Goal: Task Accomplishment & Management: Manage account settings

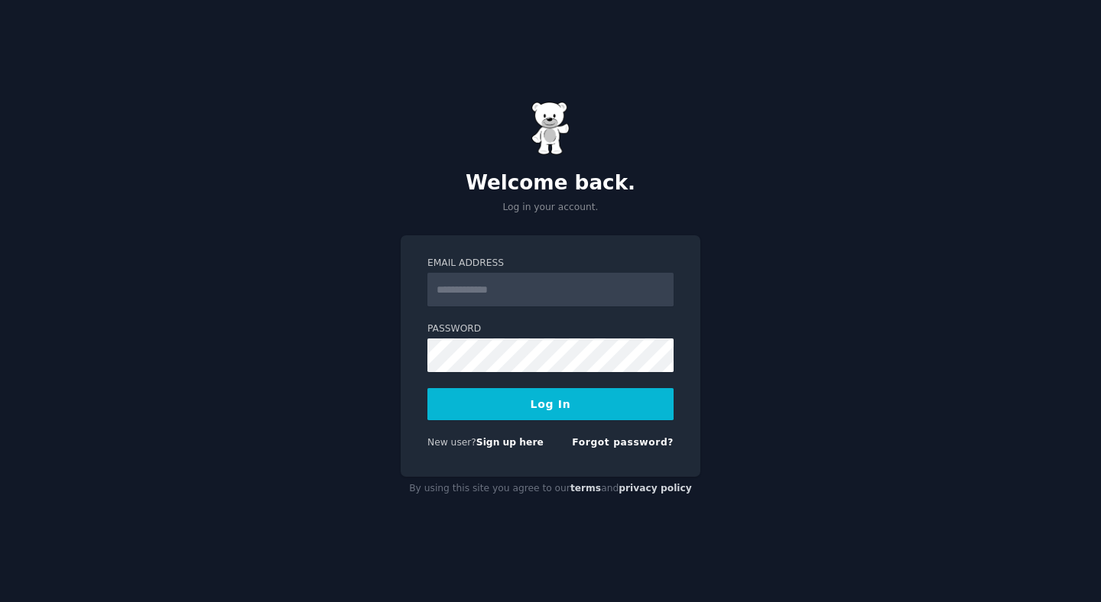
click at [451, 278] on input "Email Address" at bounding box center [550, 290] width 246 height 34
type input "**********"
click at [520, 408] on button "Log In" at bounding box center [550, 404] width 246 height 32
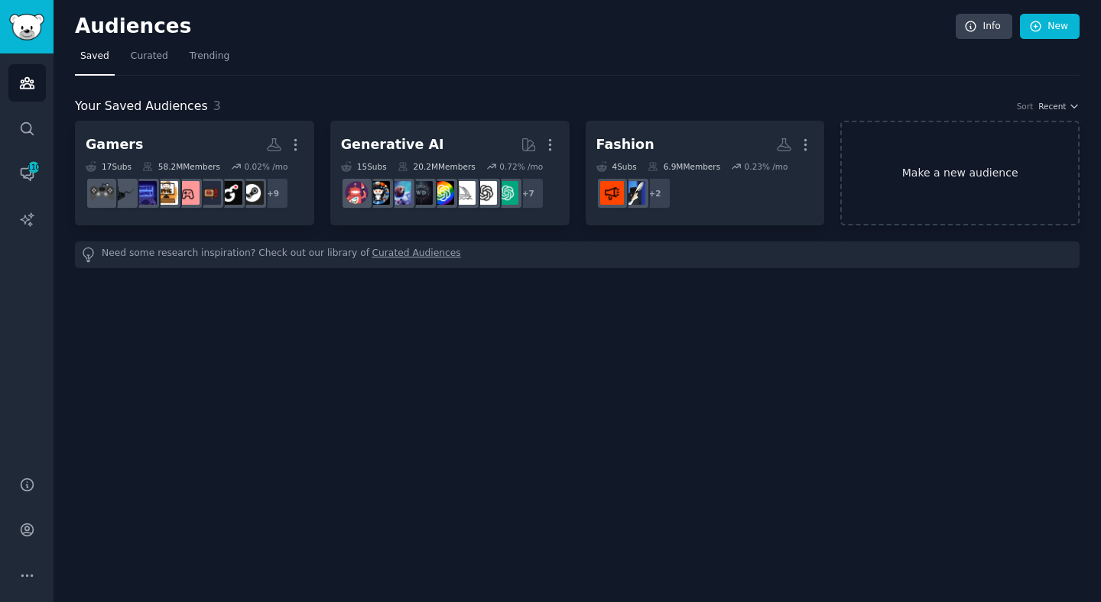
click at [994, 157] on link "Make a new audience" at bounding box center [959, 173] width 239 height 105
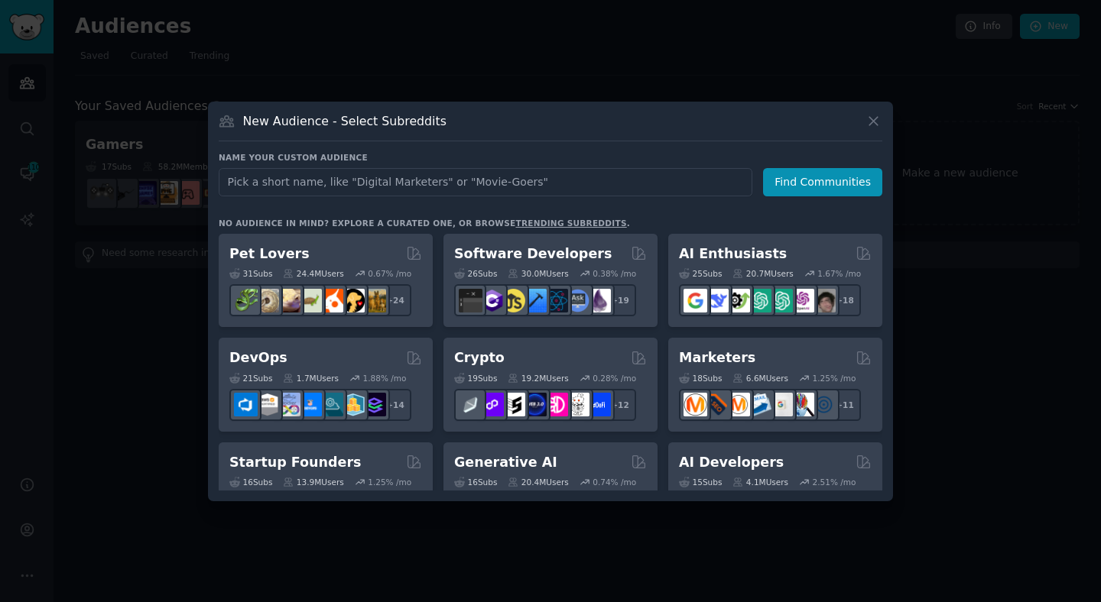
click at [518, 172] on input "text" at bounding box center [486, 182] width 534 height 28
type input "designer frames"
click button "Find Communities" at bounding box center [822, 182] width 119 height 28
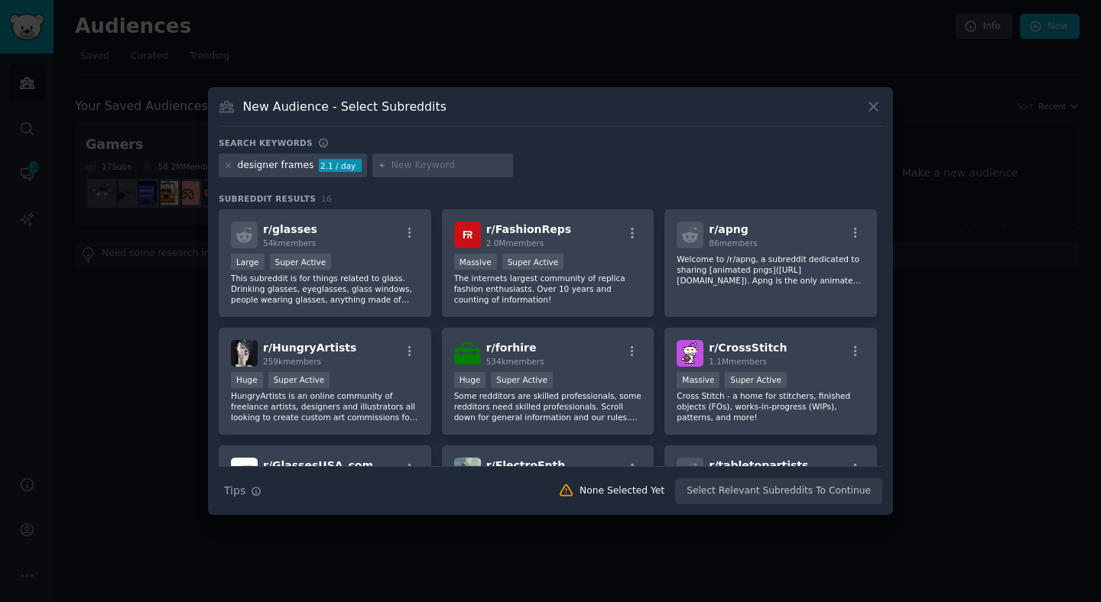
click at [407, 96] on div "New Audience - Select Subreddits Search keywords designer frames 2.1 / day Subr…" at bounding box center [550, 301] width 685 height 429
click at [368, 255] on div ">= 95th percentile for submissions / day Large Super Active" at bounding box center [325, 263] width 188 height 19
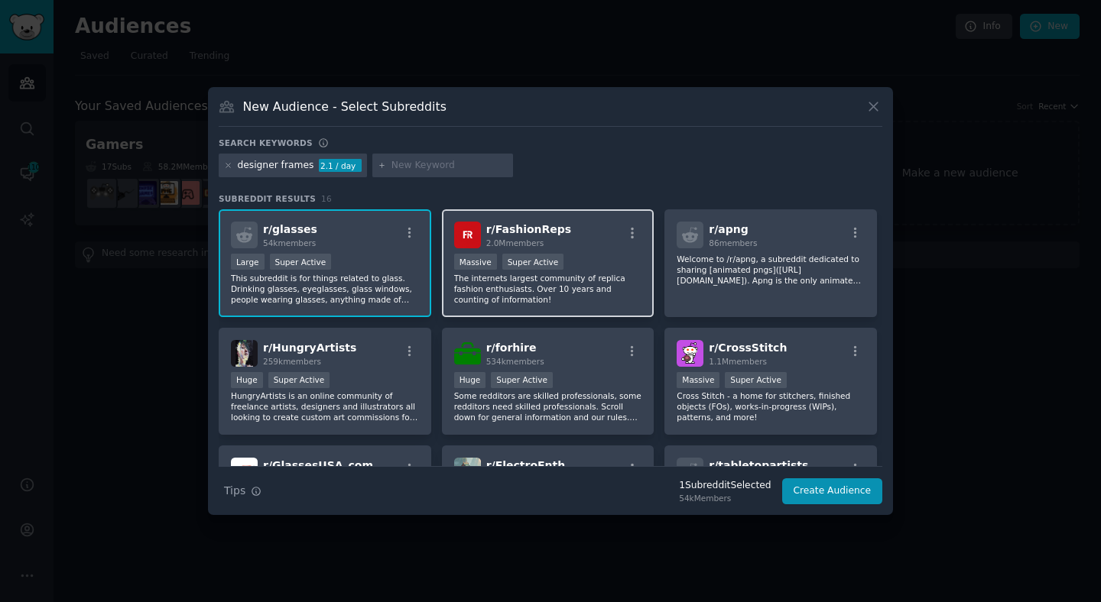
click at [576, 238] on div "r/ FashionReps 2.0M members" at bounding box center [548, 235] width 188 height 27
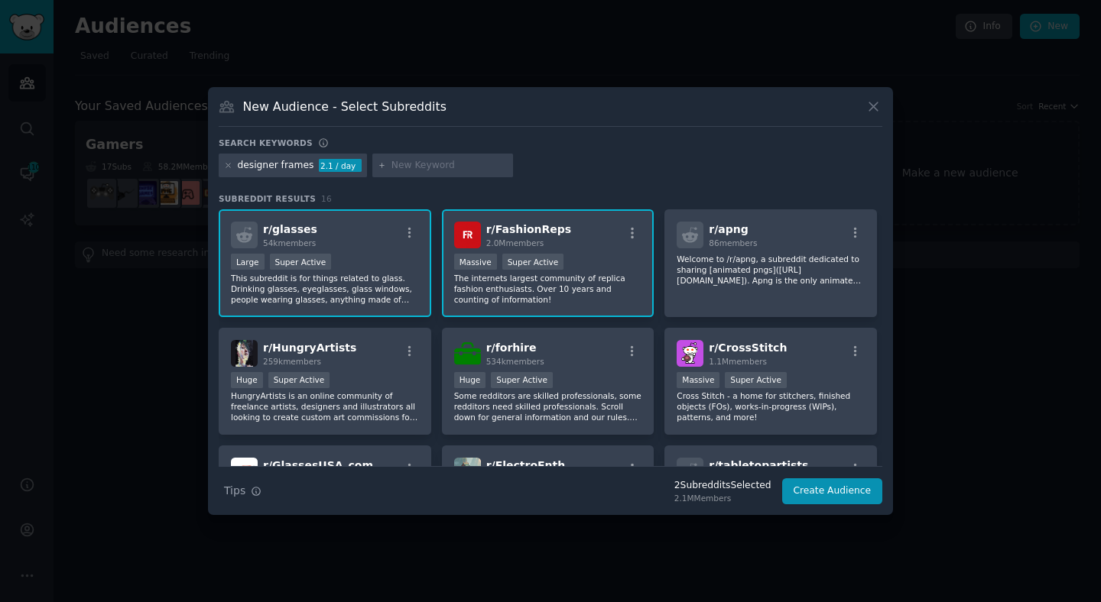
click at [540, 286] on p "The internets largest community of replica fashion enthusiasts. Over 10 years a…" at bounding box center [548, 289] width 188 height 32
click at [394, 169] on input "text" at bounding box center [449, 166] width 116 height 14
type input "jmm"
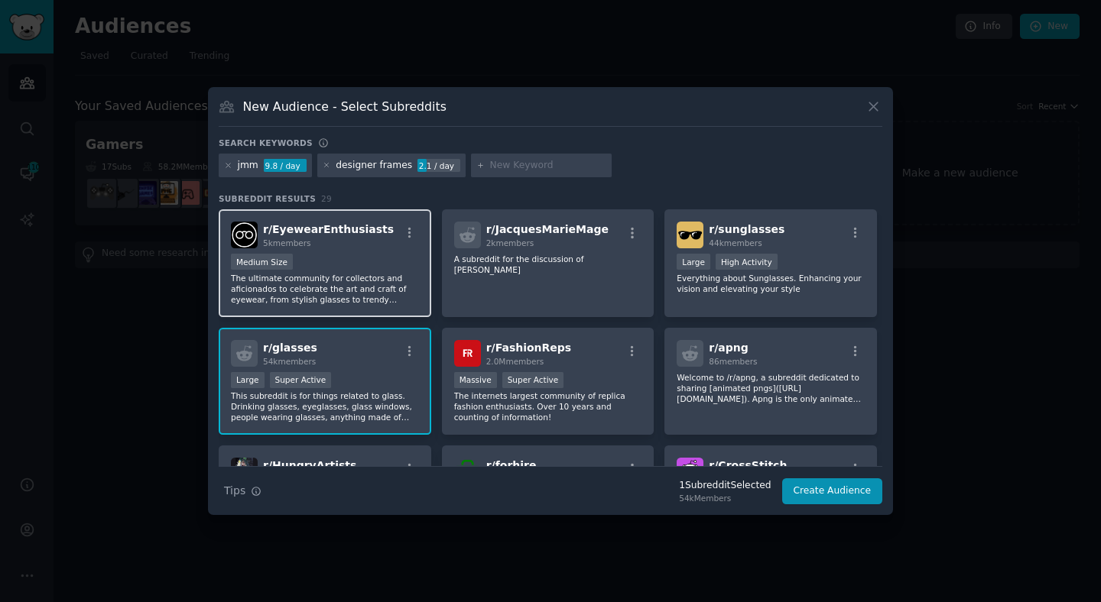
click at [341, 285] on p "The ultimate community for collectors and aficionados to celebrate the art and …" at bounding box center [325, 289] width 188 height 32
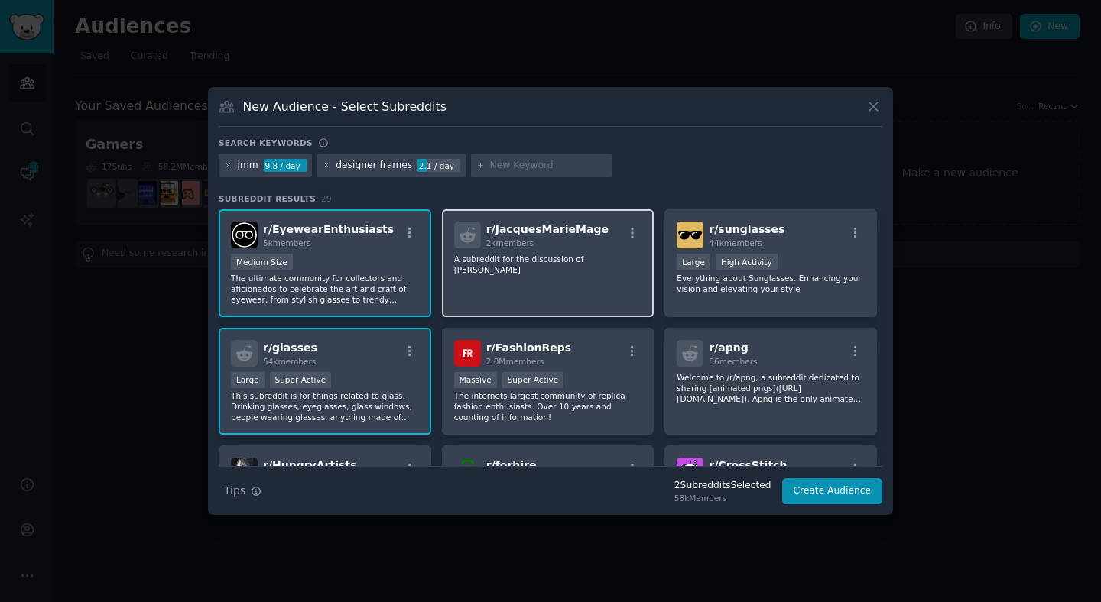
click at [591, 300] on div "r/ JacquesMarieMage 2k members A subreddit for the discussion of Jacques Marie …" at bounding box center [548, 263] width 212 height 108
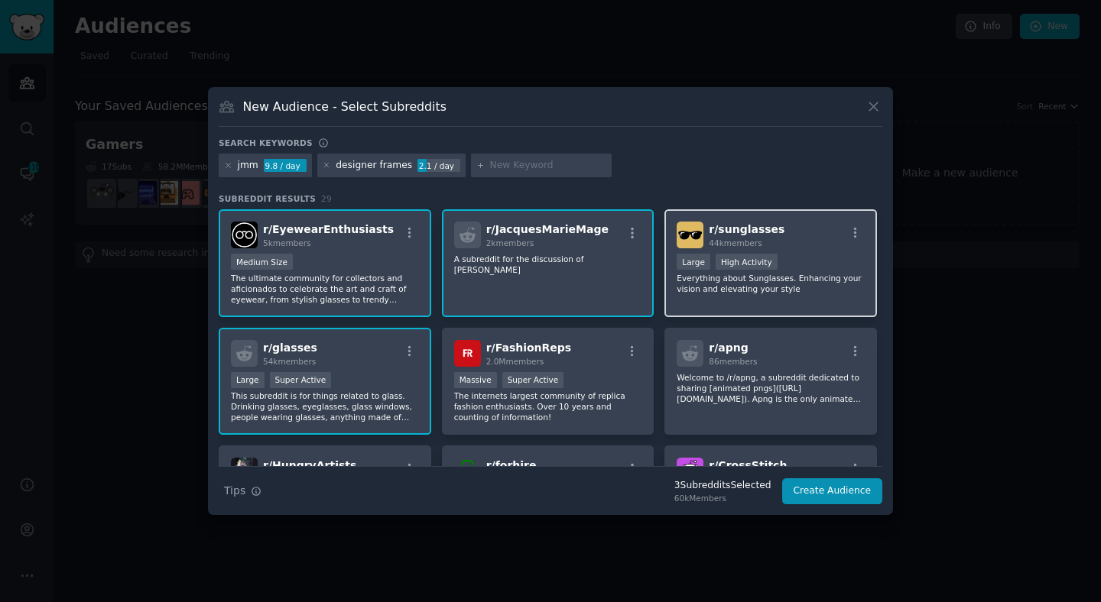
click at [818, 274] on p "Everything about Sunglasses. Enhancing your vision and elevating your style" at bounding box center [770, 283] width 188 height 21
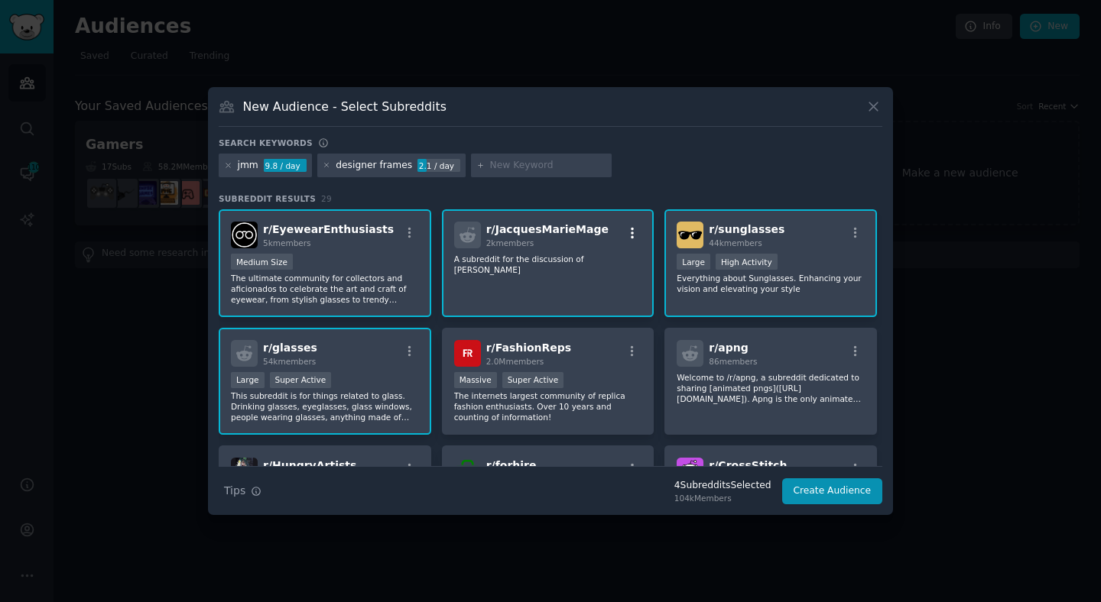
click at [632, 231] on icon "button" at bounding box center [632, 233] width 14 height 14
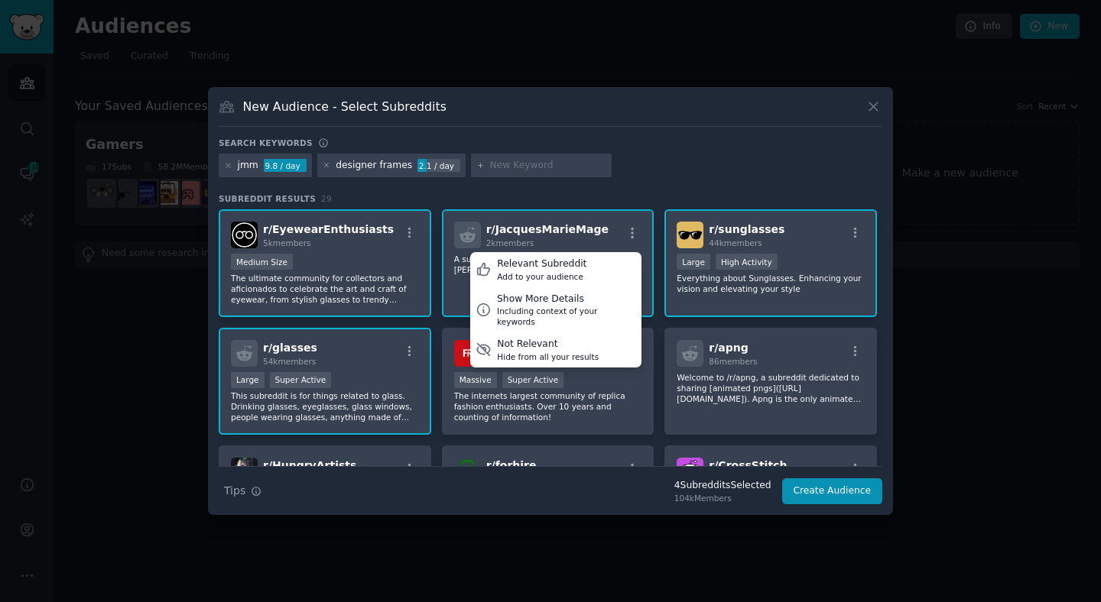
click at [670, 162] on div "jmm 9.8 / day designer frames 2.1 / day" at bounding box center [550, 169] width 663 height 30
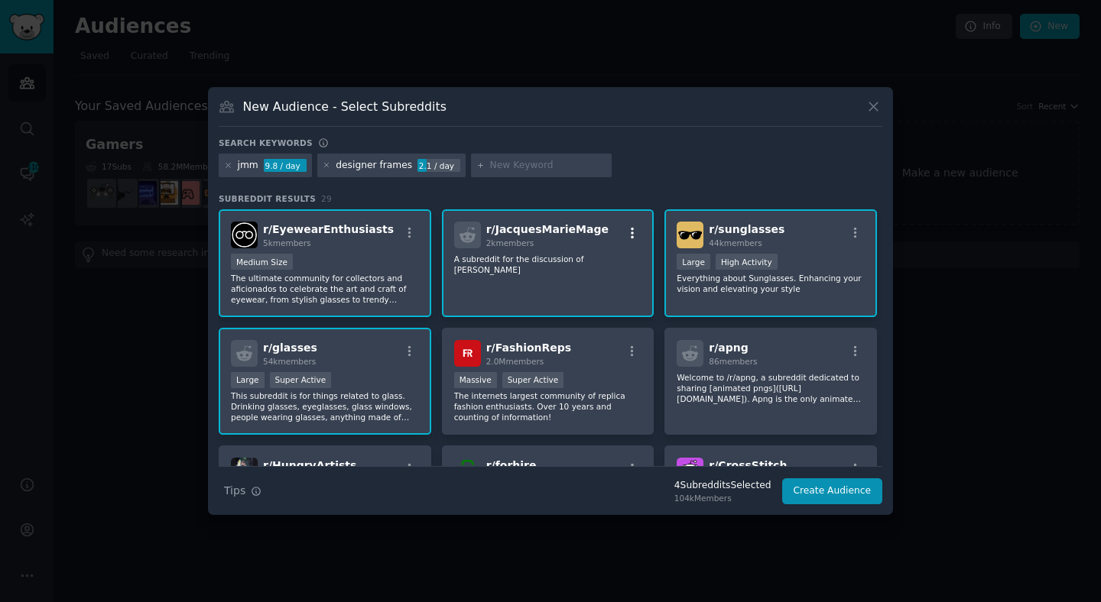
click at [635, 235] on icon "button" at bounding box center [632, 233] width 14 height 14
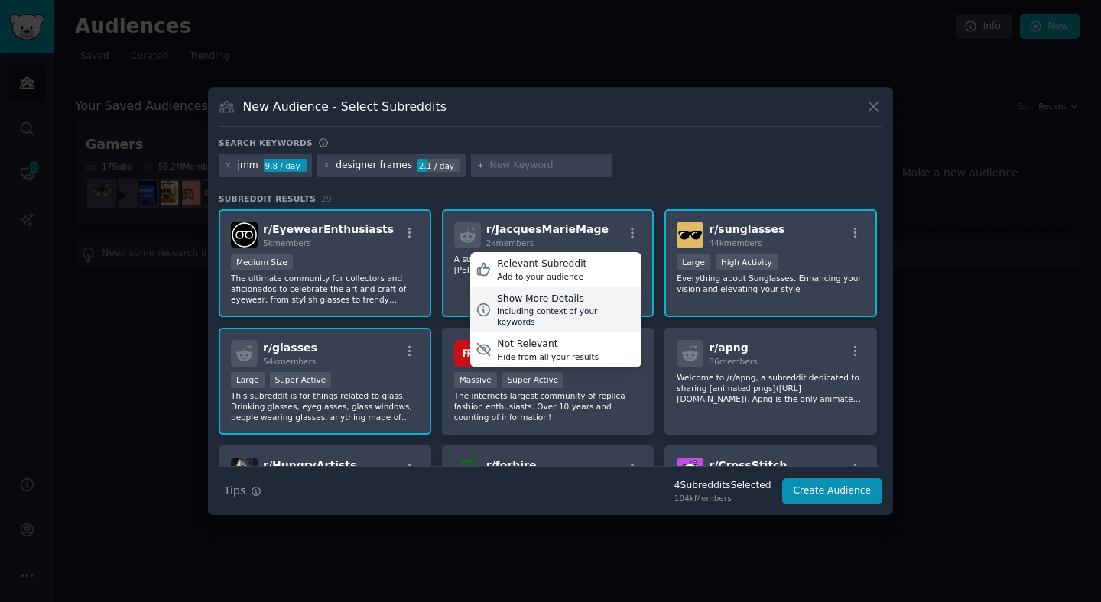
click at [556, 306] on div "Including context of your keywords" at bounding box center [566, 316] width 139 height 21
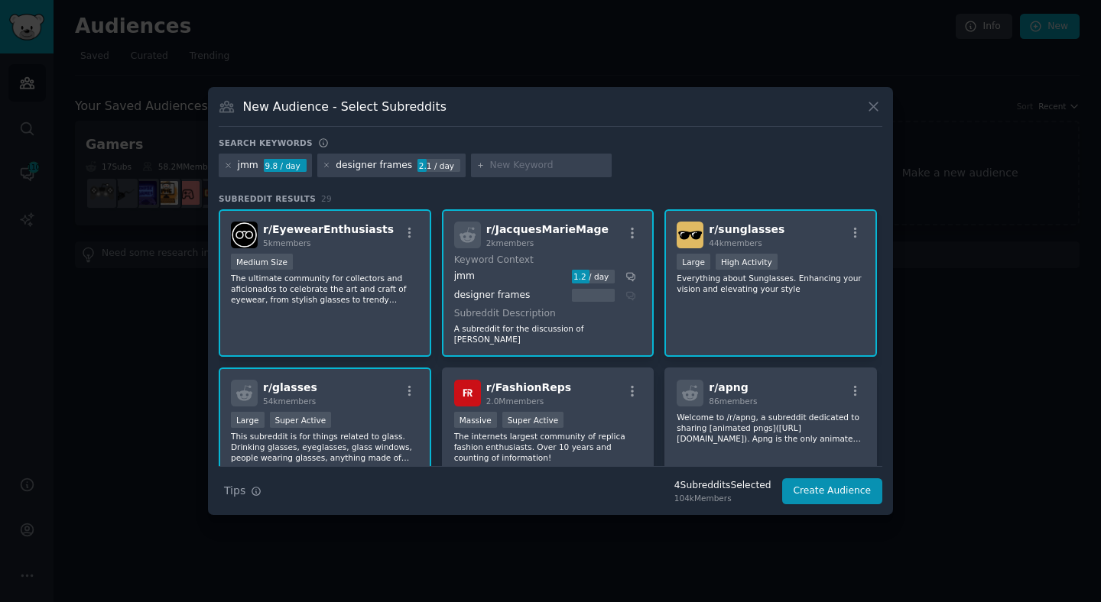
click at [511, 157] on div at bounding box center [541, 166] width 141 height 24
click at [501, 169] on input "text" at bounding box center [548, 166] width 116 height 14
type input "luxury eyewear"
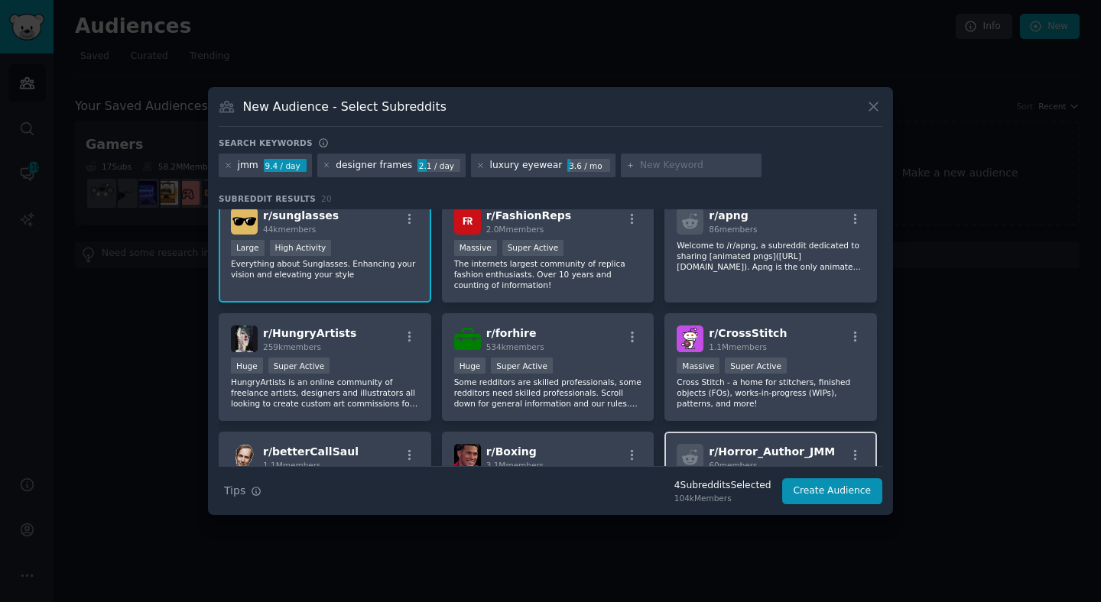
scroll to position [206, 0]
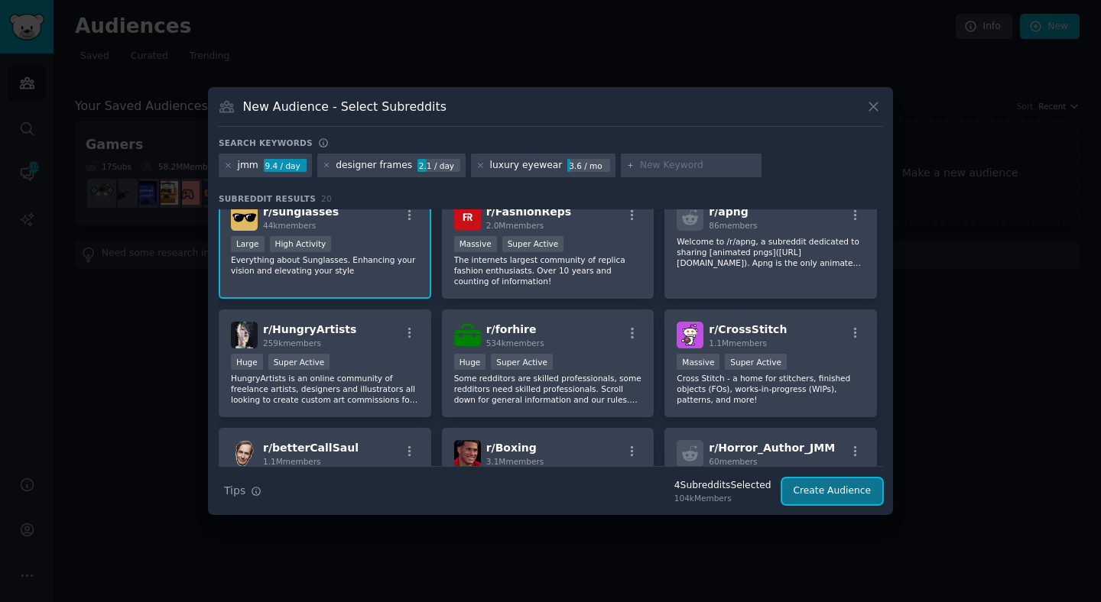
click at [841, 496] on button "Create Audience" at bounding box center [832, 492] width 101 height 26
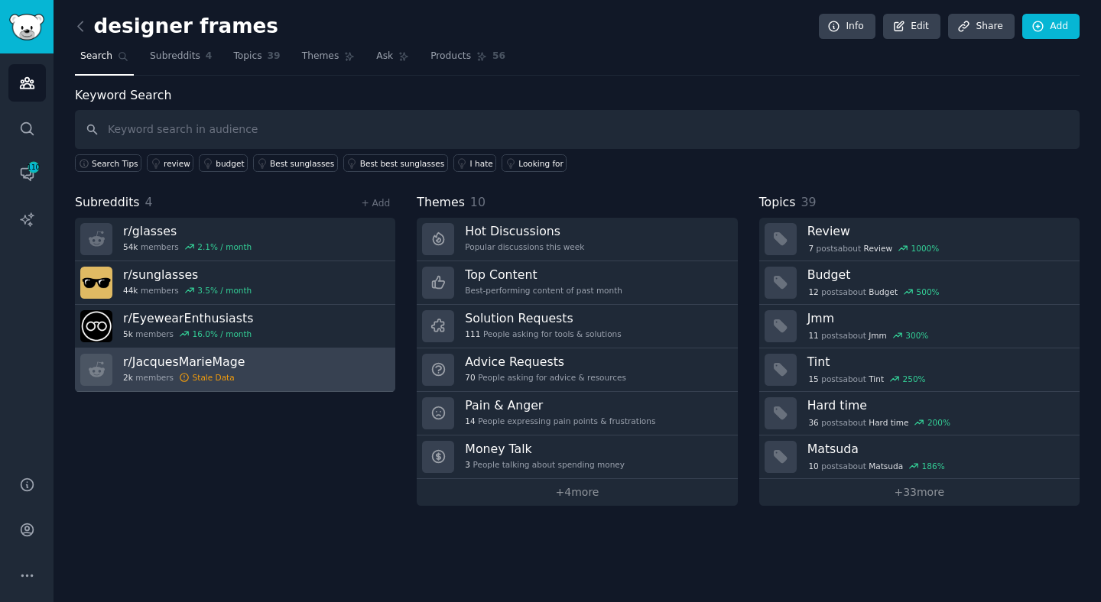
click at [207, 378] on div "Stale Data" at bounding box center [214, 377] width 42 height 11
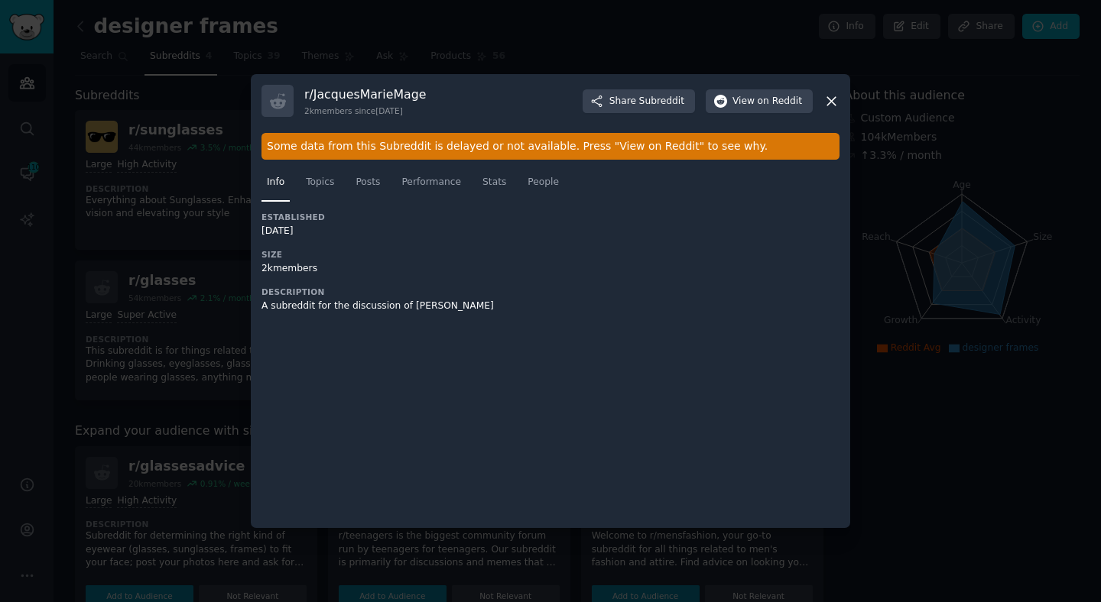
click at [380, 148] on div "Some data from this Subreddit is delayed or not available. Press "View on Reddi…" at bounding box center [550, 146] width 578 height 27
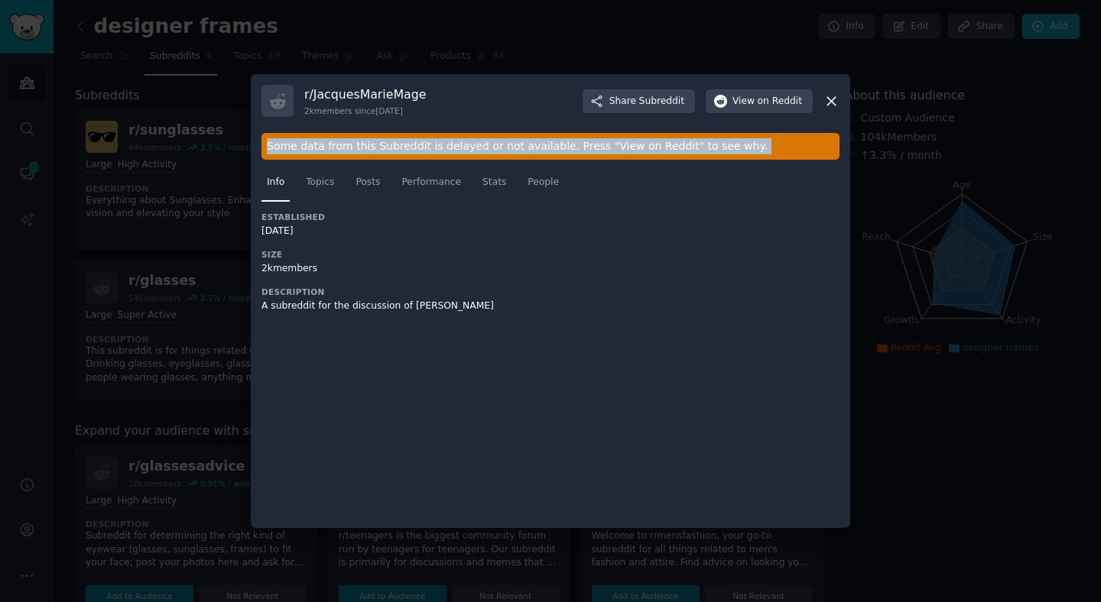
click at [380, 148] on div "Some data from this Subreddit is delayed or not available. Press "View on Reddi…" at bounding box center [550, 146] width 578 height 27
click at [524, 143] on div "Some data from this Subreddit is delayed or not available. Press "View on Reddi…" at bounding box center [550, 146] width 578 height 27
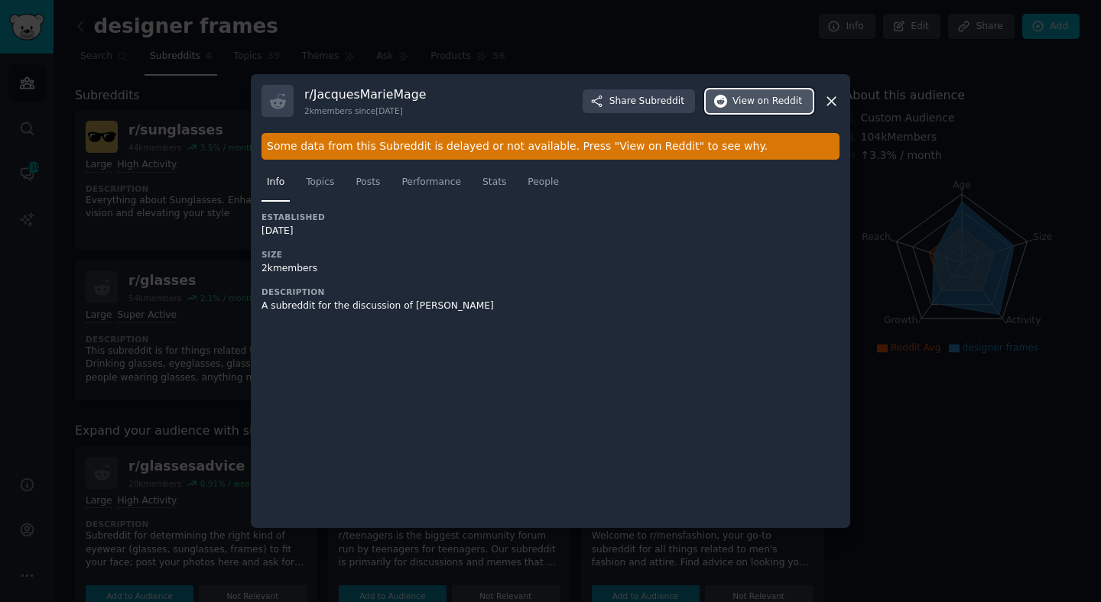
click at [775, 98] on span "on Reddit" at bounding box center [780, 102] width 44 height 14
click at [292, 311] on div "A subreddit for the discussion of Jacques Marie Mage" at bounding box center [405, 307] width 289 height 14
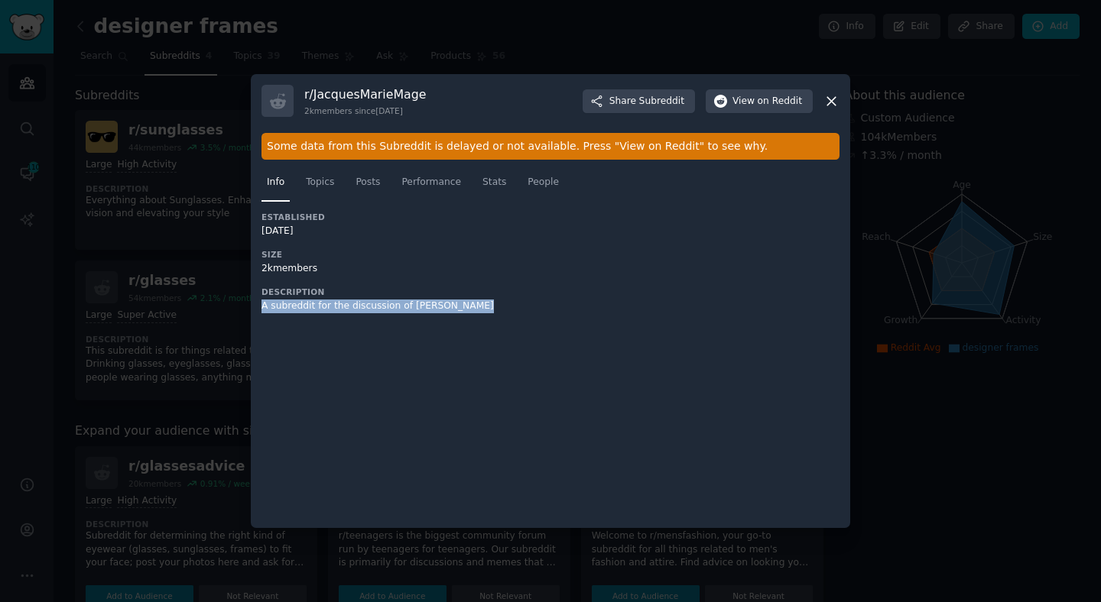
click at [292, 311] on div "A subreddit for the discussion of Jacques Marie Mage" at bounding box center [405, 307] width 289 height 14
click at [350, 144] on div "Some data from this Subreddit is delayed or not available. Press "View on Reddi…" at bounding box center [550, 146] width 578 height 27
click at [605, 149] on div "Some data from this Subreddit is delayed or not available. Press "View on Reddi…" at bounding box center [550, 146] width 578 height 27
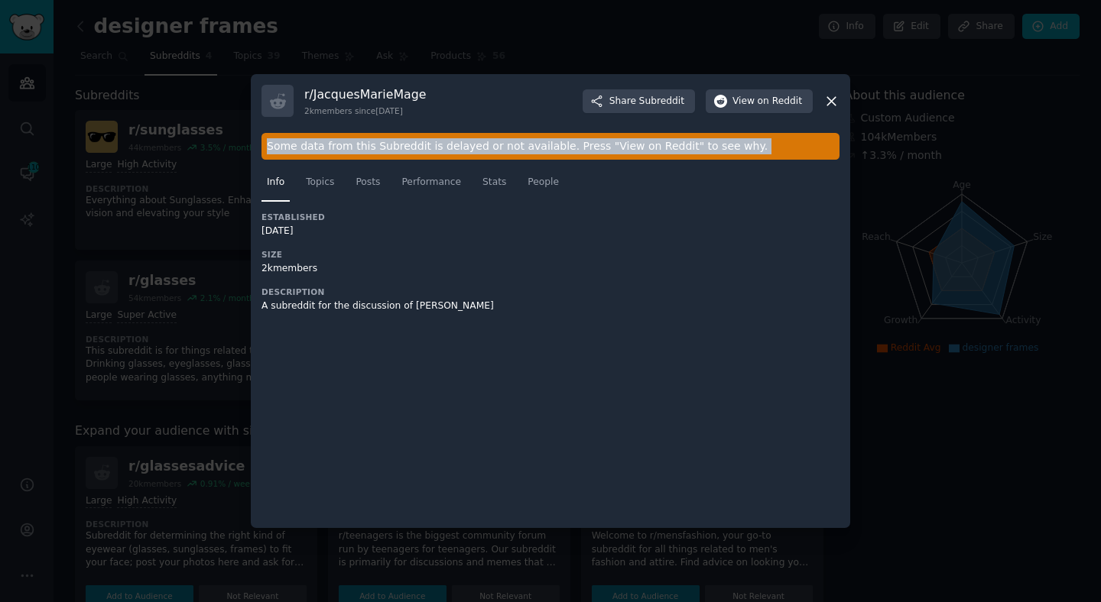
click at [605, 149] on div "Some data from this Subreddit is delayed or not available. Press "View on Reddi…" at bounding box center [550, 146] width 578 height 27
click at [767, 102] on span "on Reddit" at bounding box center [780, 102] width 44 height 14
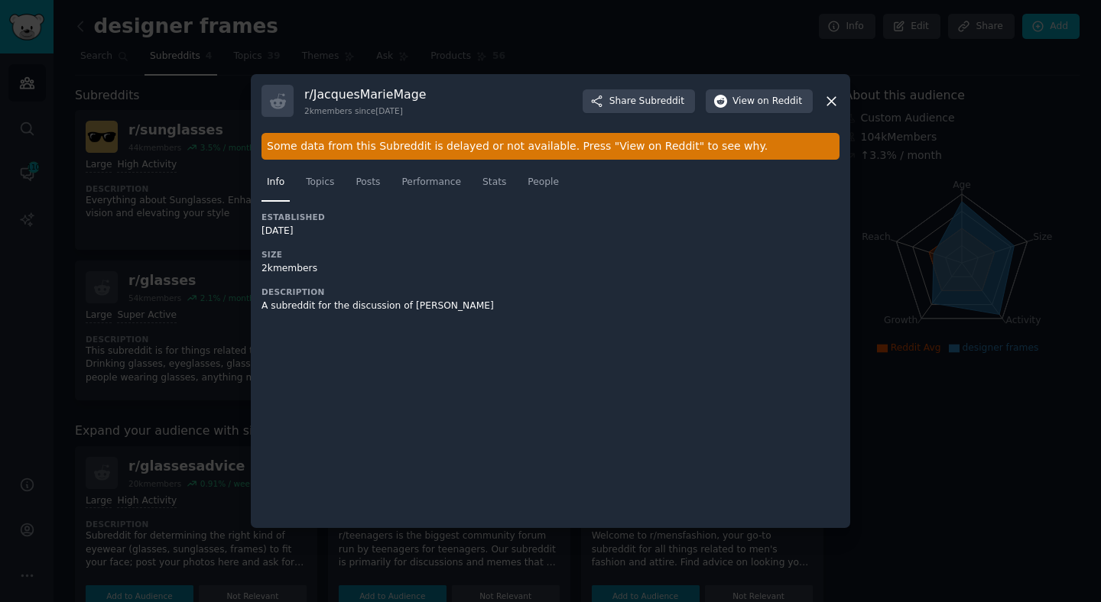
click at [941, 144] on div at bounding box center [550, 301] width 1101 height 602
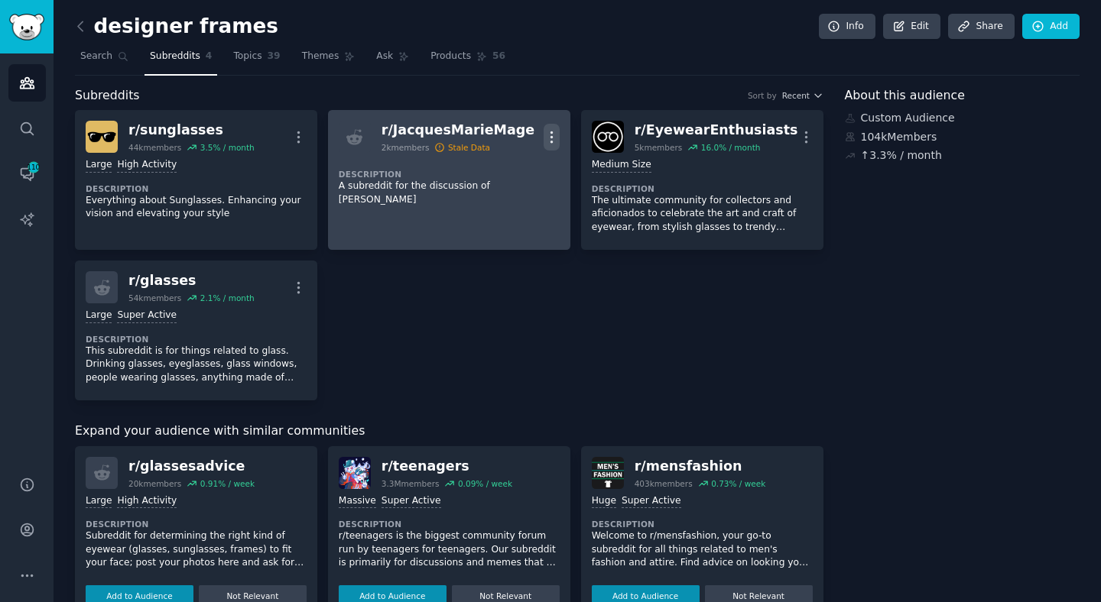
click at [549, 135] on icon "button" at bounding box center [551, 137] width 16 height 16
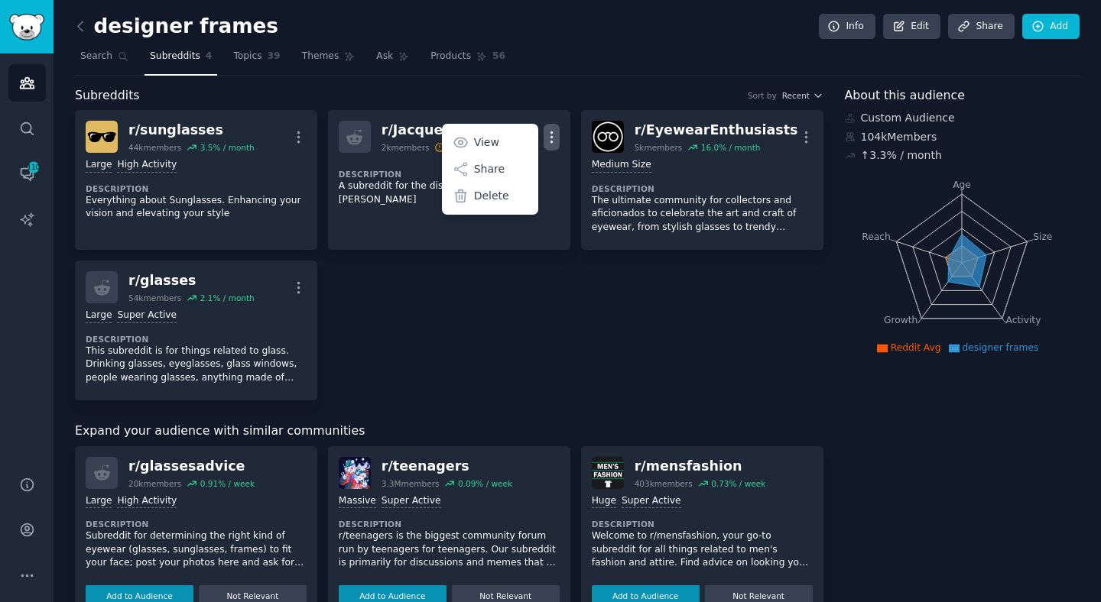
click at [485, 265] on div "r/ sunglasses 44k members 3.5 % / month More Large High Activity Description Ev…" at bounding box center [449, 255] width 748 height 290
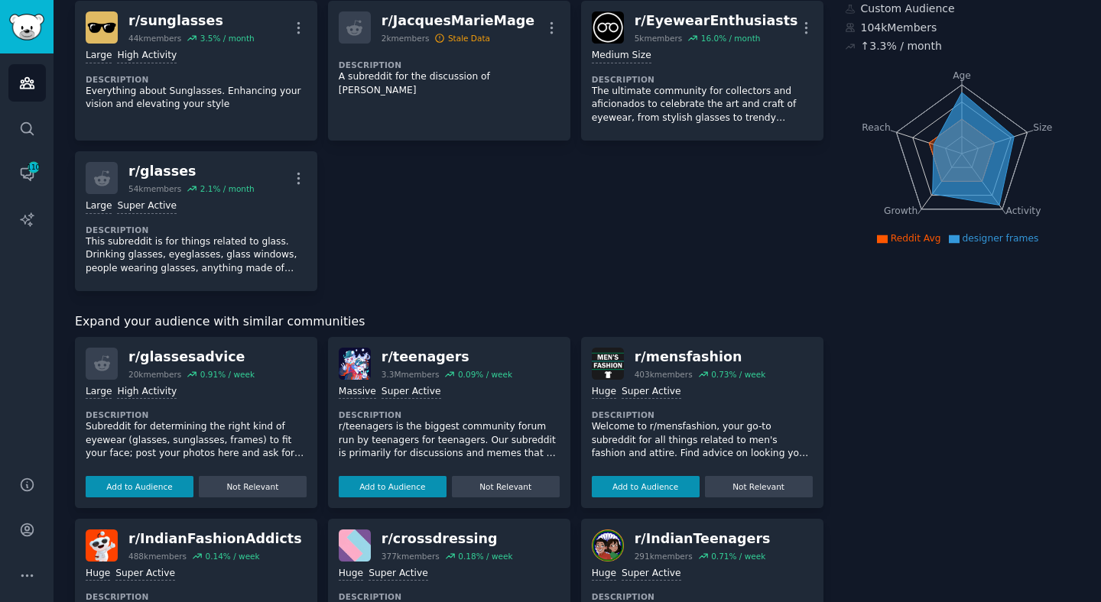
scroll to position [125, 0]
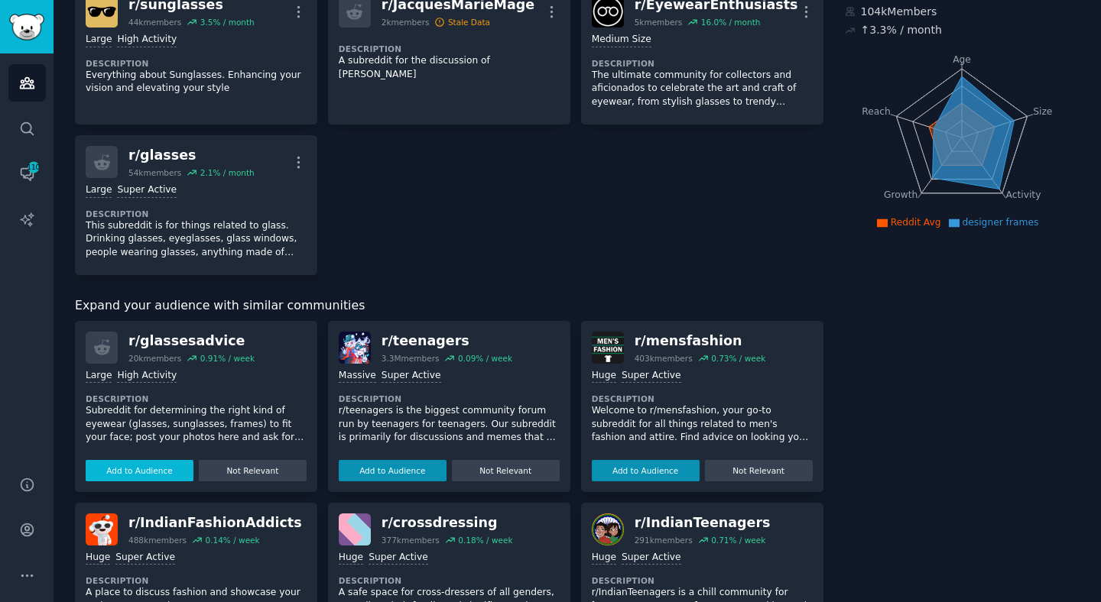
click at [174, 475] on button "Add to Audience" at bounding box center [140, 470] width 108 height 21
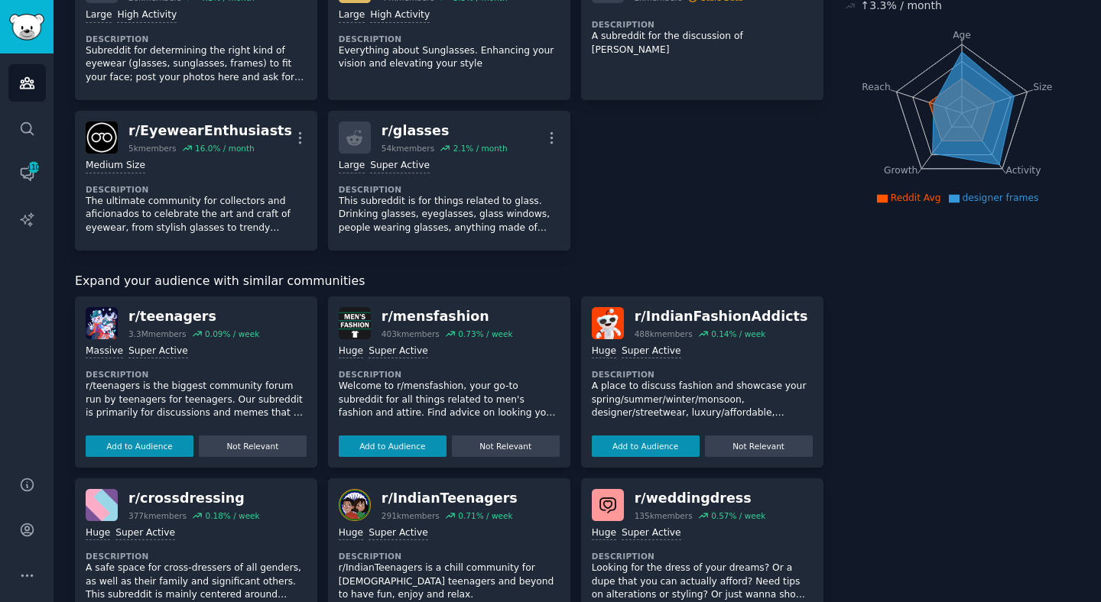
scroll to position [0, 0]
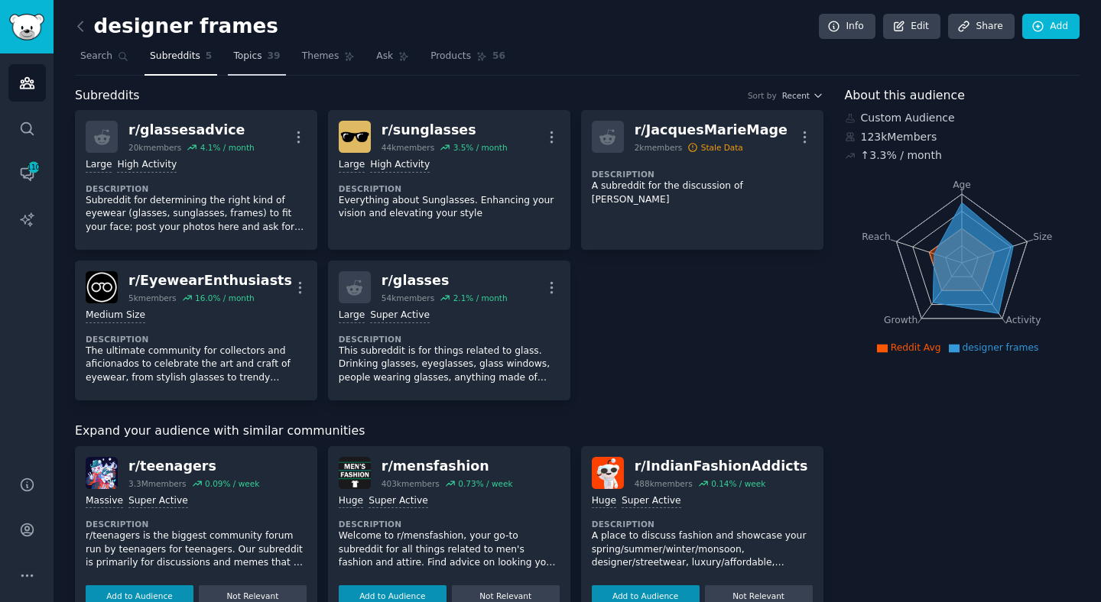
click at [254, 61] on span "Topics" at bounding box center [247, 57] width 28 height 14
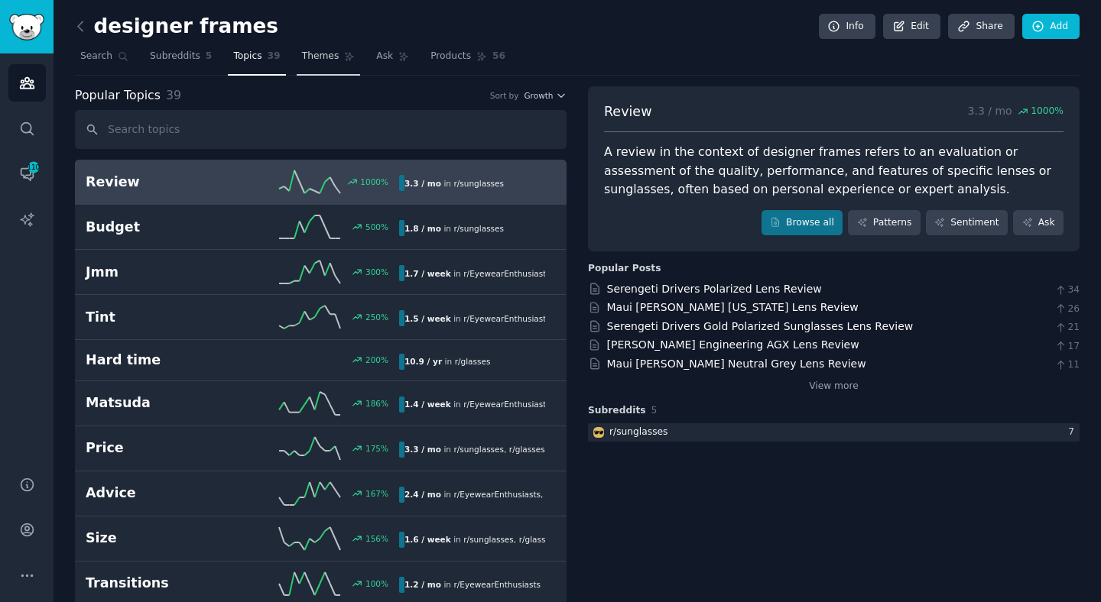
click at [320, 57] on span "Themes" at bounding box center [320, 57] width 37 height 14
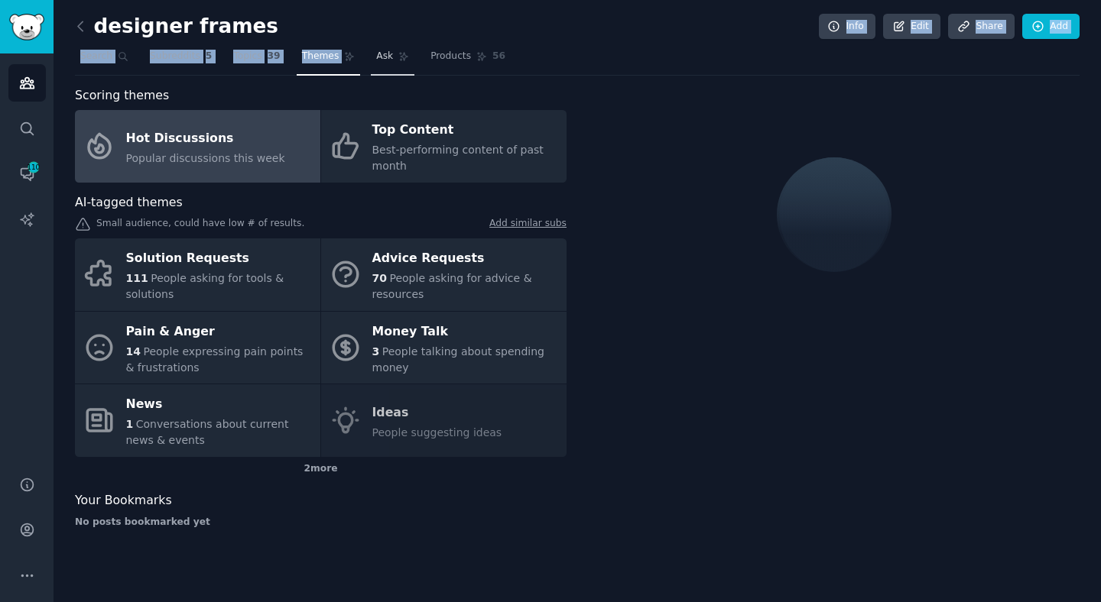
click at [381, 44] on div "designer frames Info Edit Share Add Search Subreddits 5 Topics 39 Themes Ask Pr…" at bounding box center [577, 280] width 1004 height 518
click at [381, 57] on span "Ask" at bounding box center [384, 57] width 17 height 14
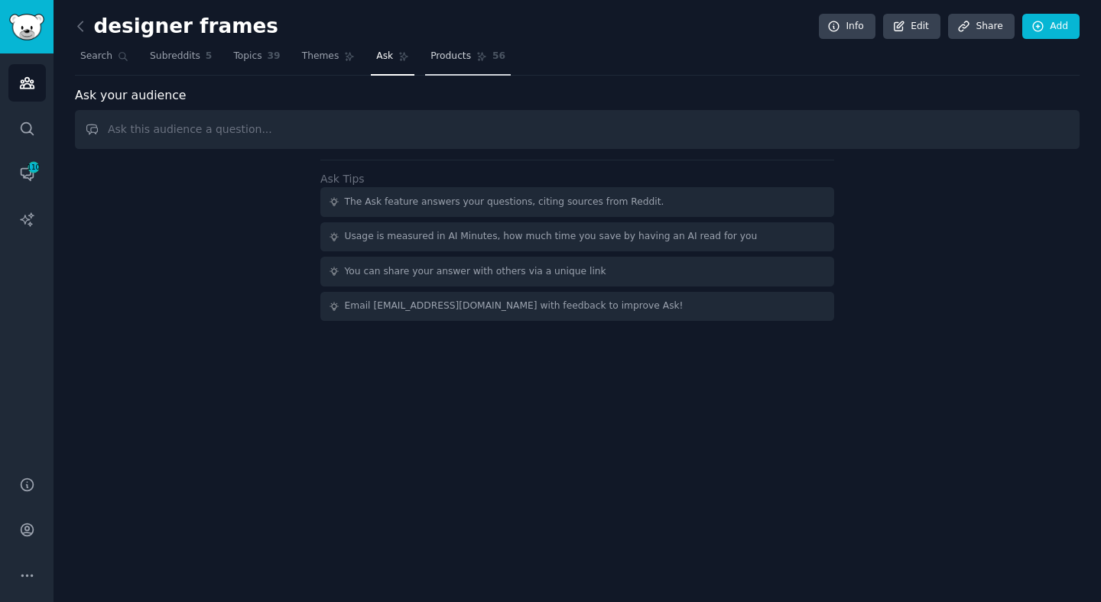
click at [465, 57] on span "Products" at bounding box center [450, 57] width 41 height 14
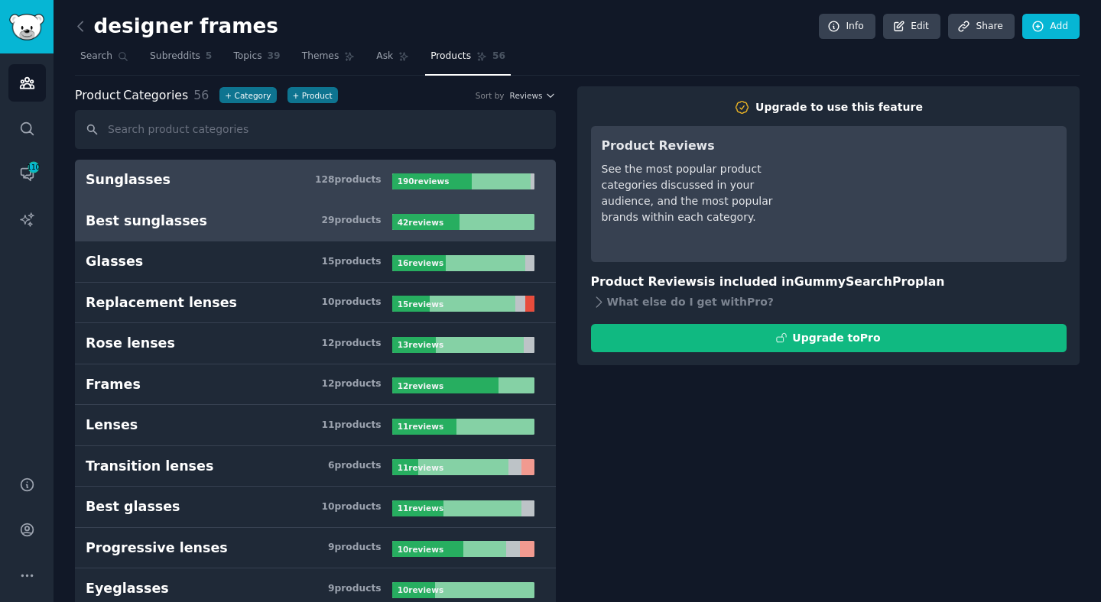
click at [229, 217] on h3 "Best sunglasses 29 product s" at bounding box center [239, 221] width 307 height 19
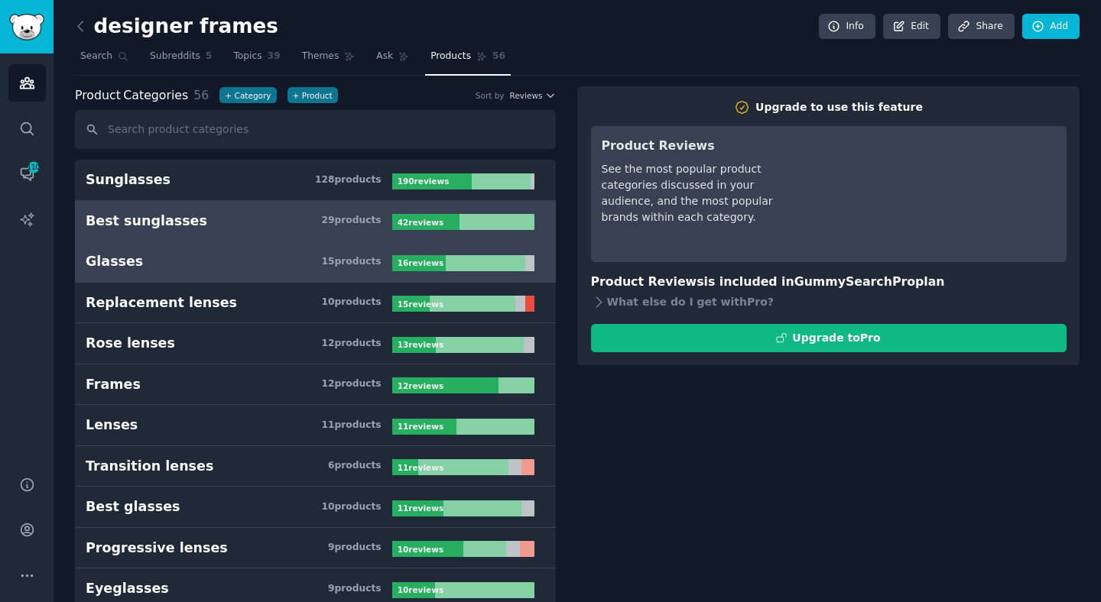
click at [225, 266] on h3 "Glasses 15 product s" at bounding box center [239, 261] width 307 height 19
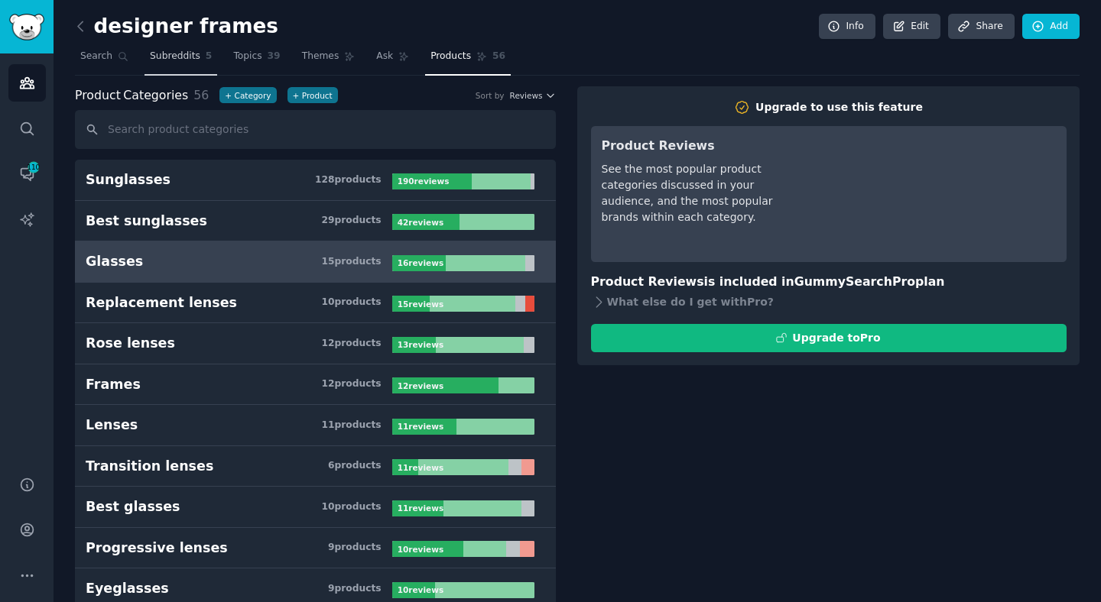
click at [154, 62] on span "Subreddits" at bounding box center [175, 57] width 50 height 14
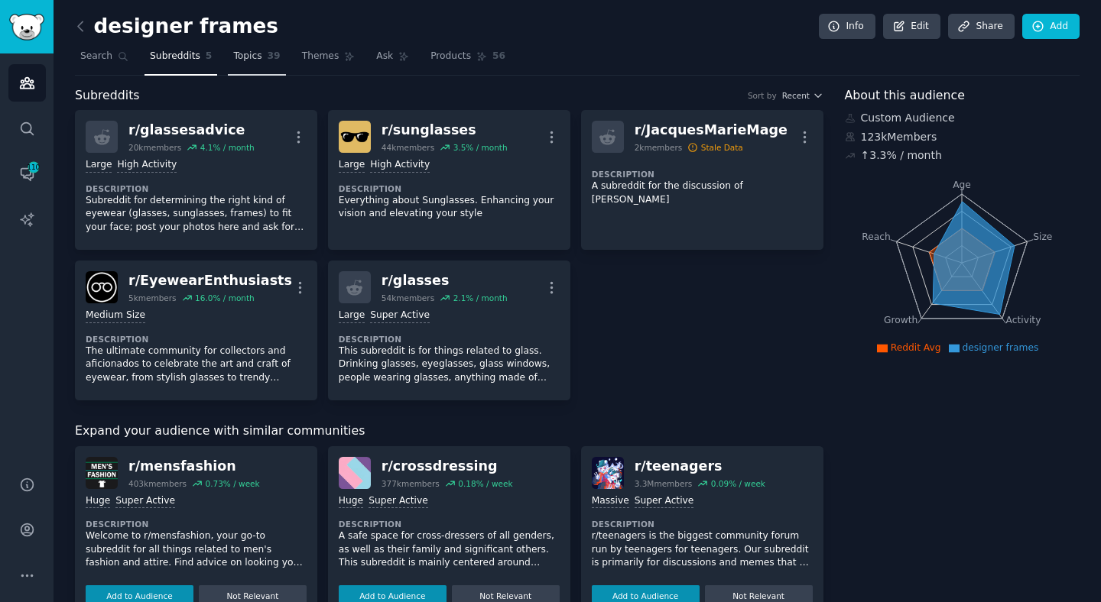
click at [251, 60] on span "Topics" at bounding box center [247, 57] width 28 height 14
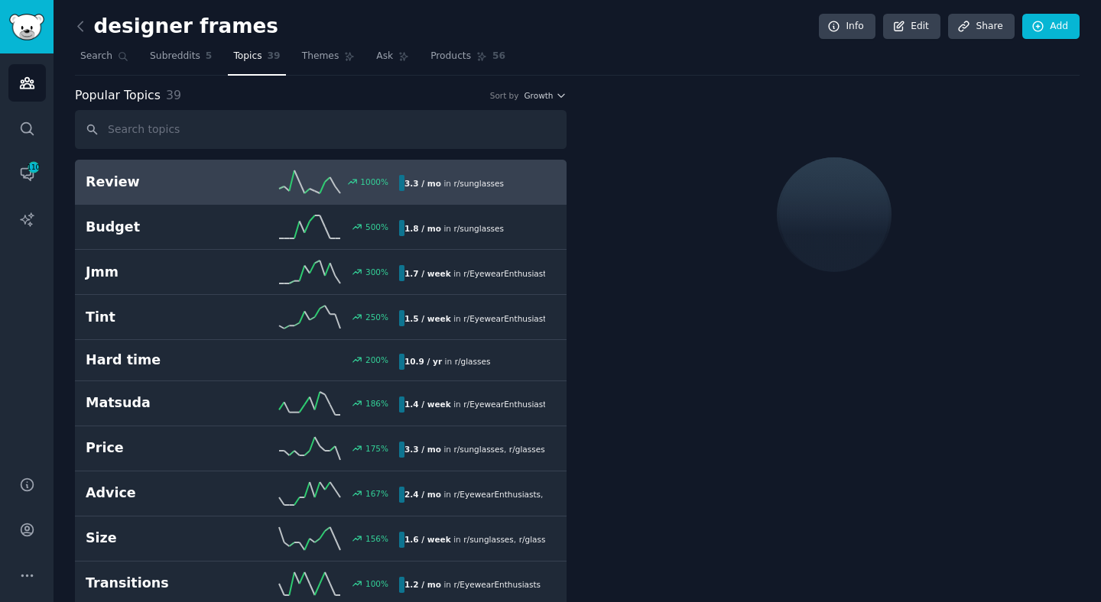
click at [152, 37] on h2 "designer frames" at bounding box center [176, 27] width 203 height 24
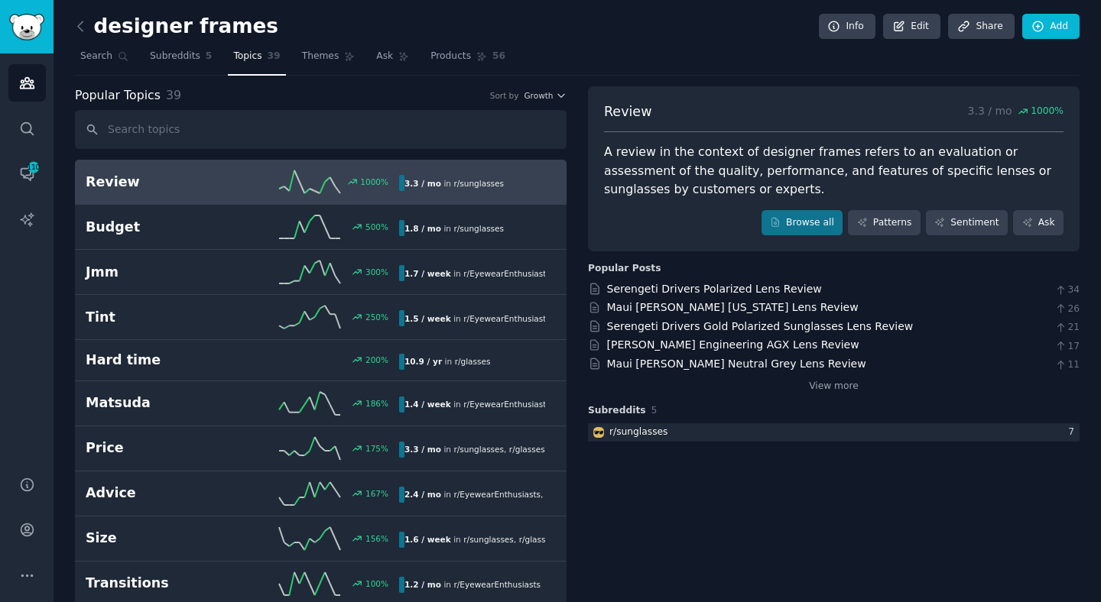
click at [80, 28] on icon at bounding box center [80, 25] width 5 height 9
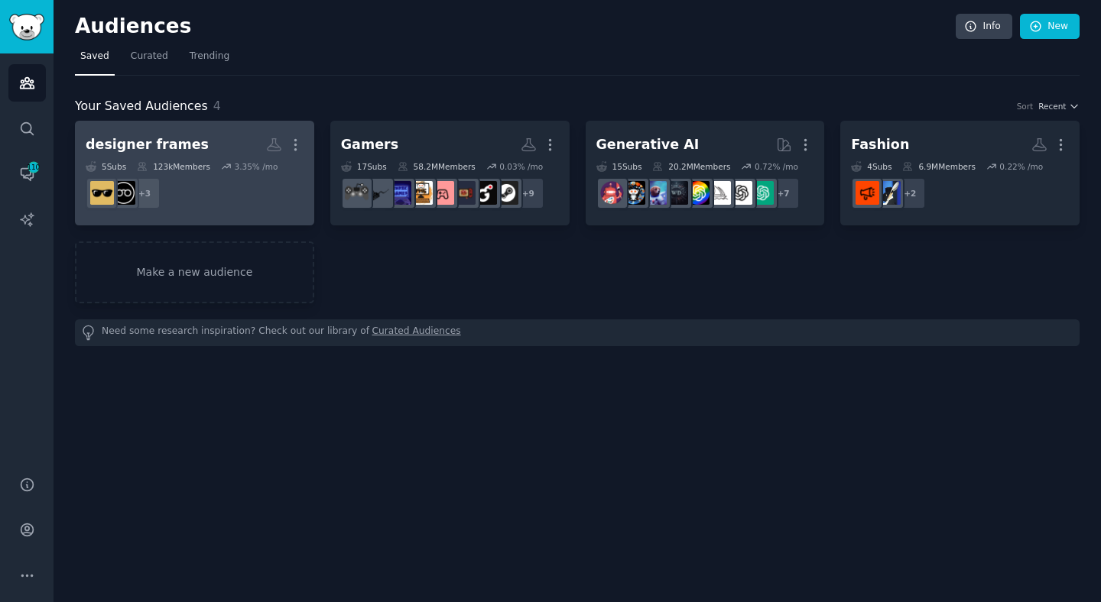
click at [225, 125] on link "designer frames More 5 Sub s 123k Members 3.35 % /mo + 3" at bounding box center [194, 173] width 239 height 105
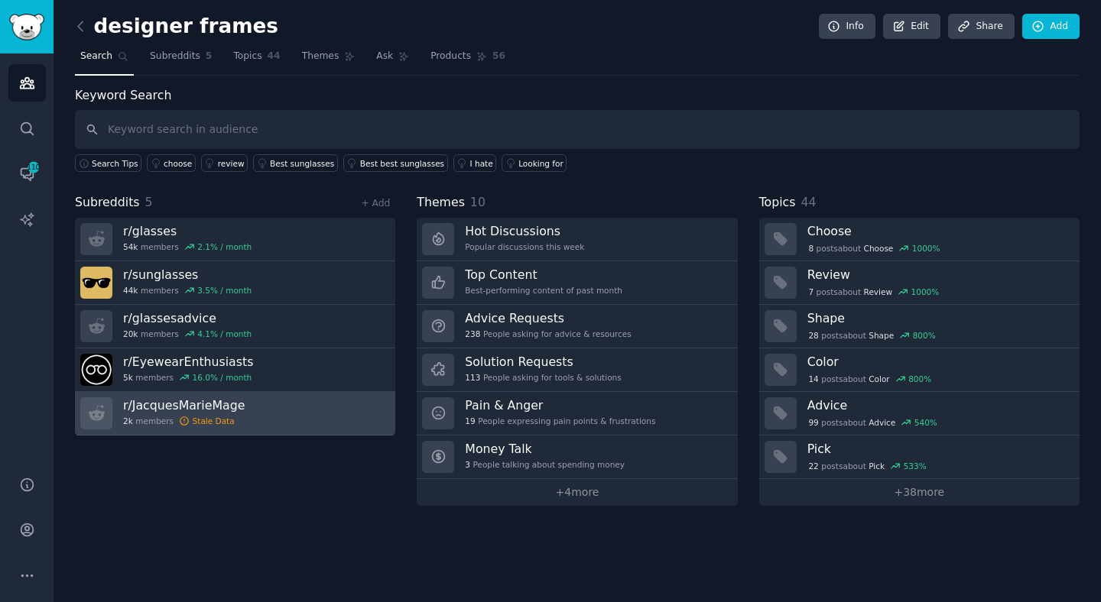
click at [201, 420] on div "Stale Data" at bounding box center [214, 421] width 42 height 11
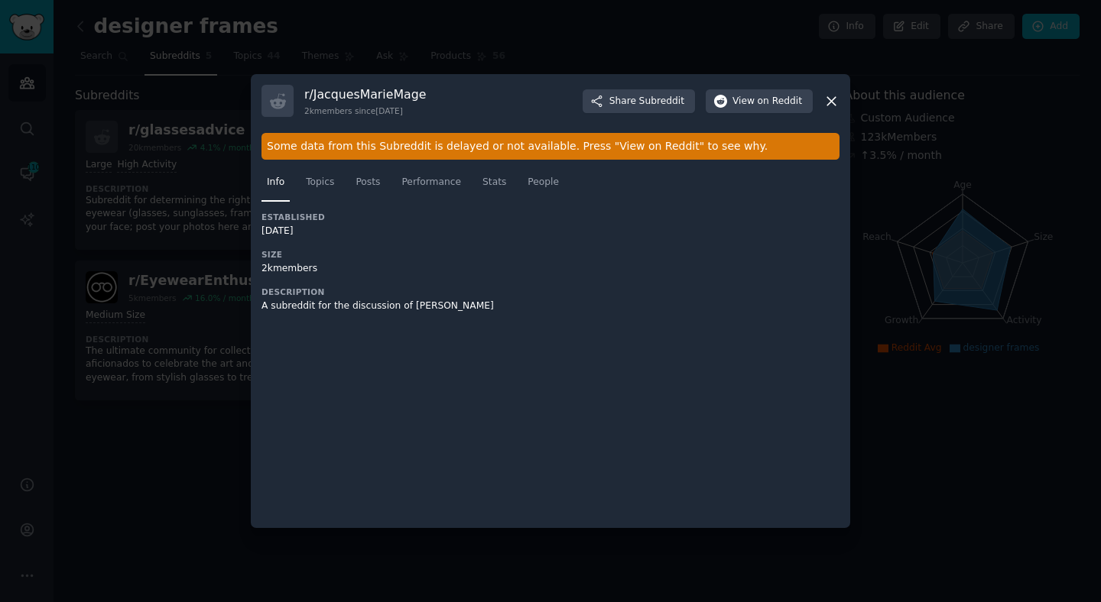
click at [304, 146] on div "Some data from this Subreddit is delayed or not available. Press "View on Reddi…" at bounding box center [550, 146] width 578 height 27
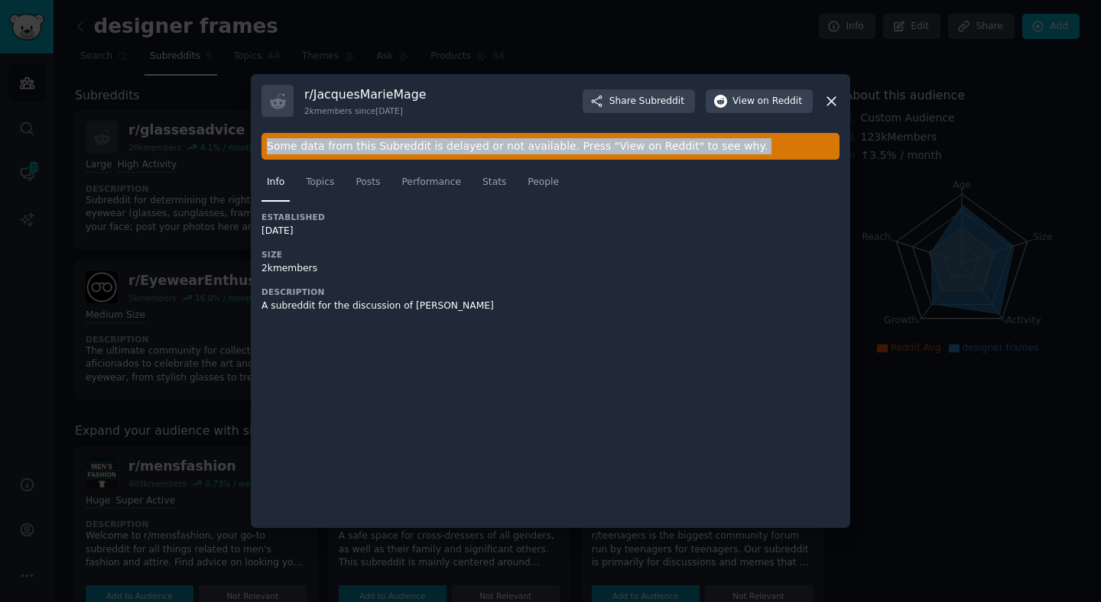
click at [304, 146] on div "Some data from this Subreddit is delayed or not available. Press "View on Reddi…" at bounding box center [550, 146] width 578 height 27
click at [476, 138] on div "Some data from this Subreddit is delayed or not available. Press "View on Reddi…" at bounding box center [550, 146] width 578 height 27
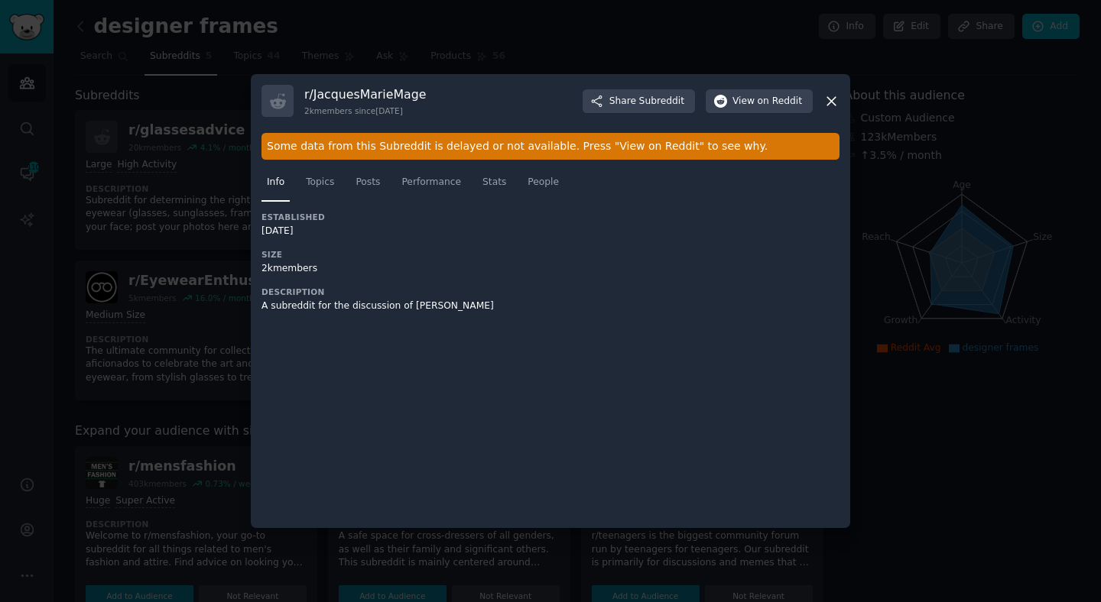
click at [476, 138] on div "Some data from this Subreddit is delayed or not available. Press "View on Reddi…" at bounding box center [550, 146] width 578 height 27
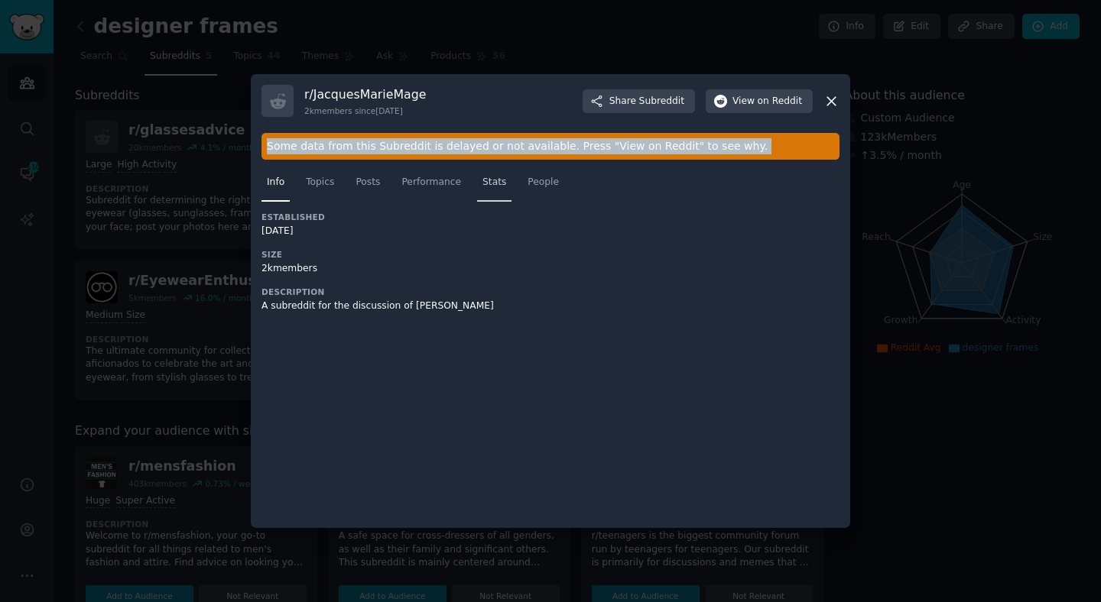
click at [488, 183] on span "Stats" at bounding box center [494, 183] width 24 height 14
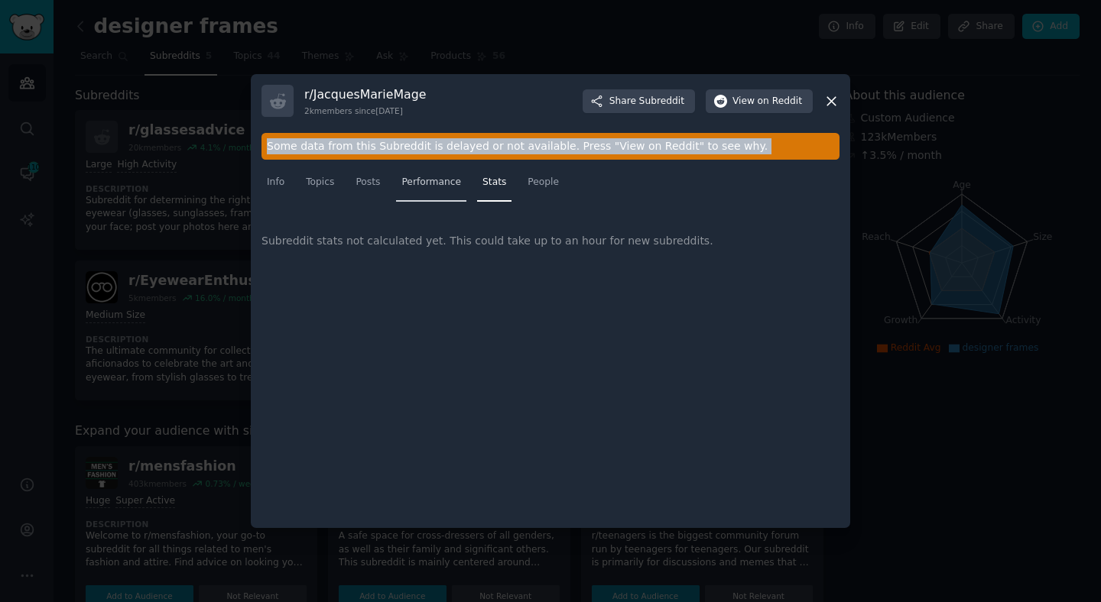
click at [440, 173] on link "Performance" at bounding box center [431, 185] width 70 height 31
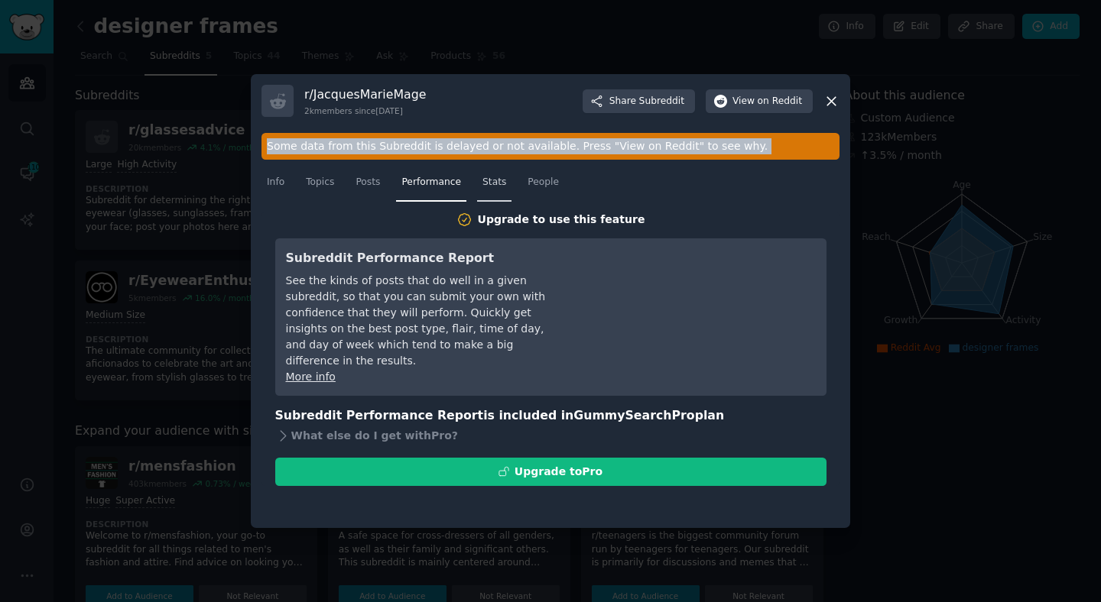
click at [481, 179] on link "Stats" at bounding box center [494, 185] width 34 height 31
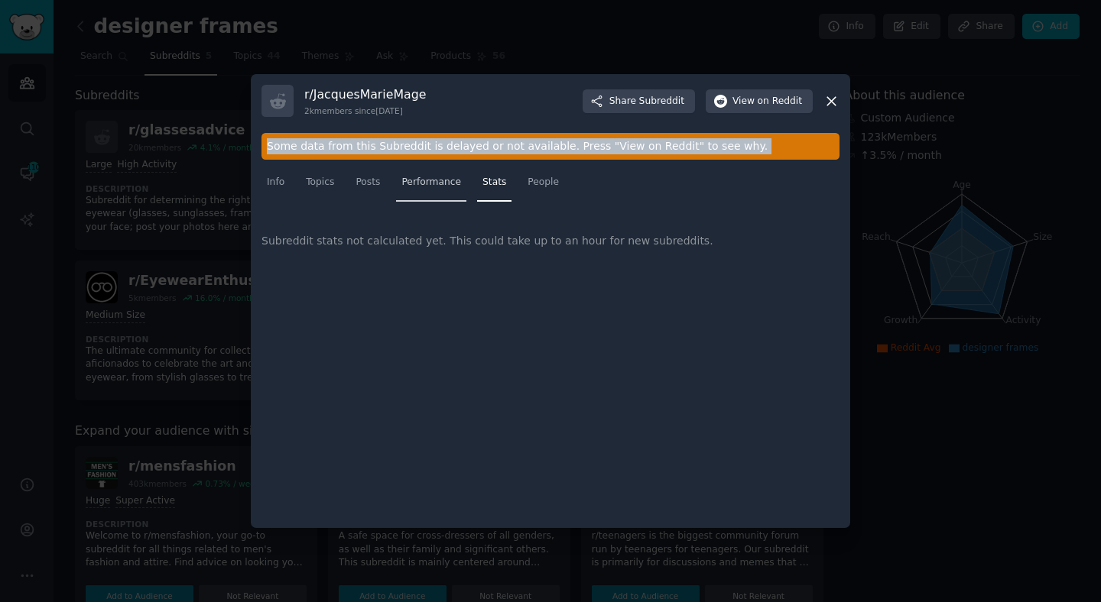
click at [440, 180] on span "Performance" at bounding box center [431, 183] width 60 height 14
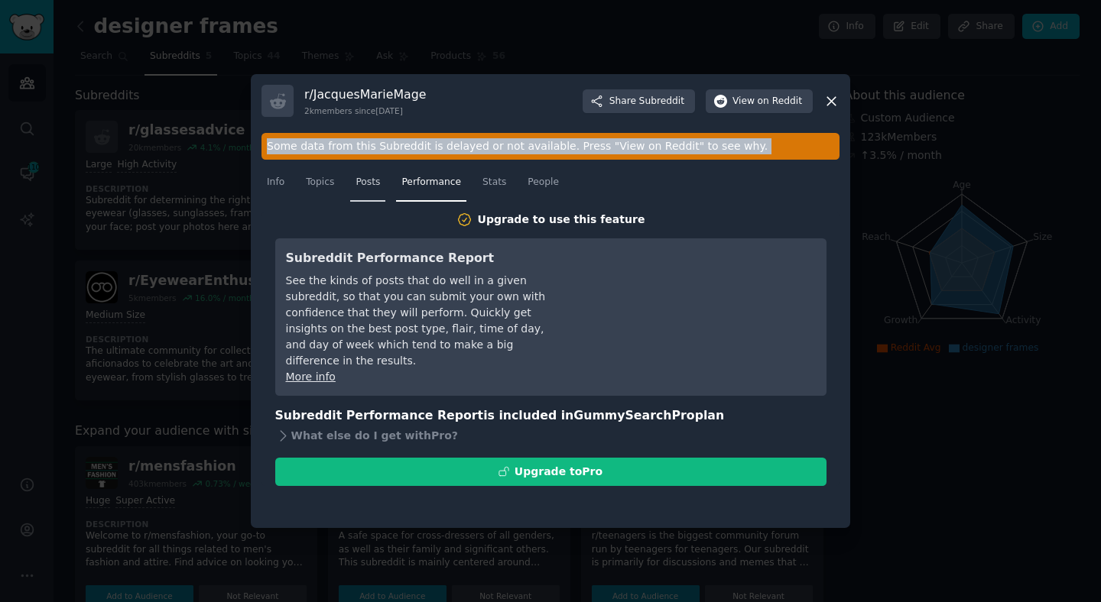
click at [379, 177] on span "Posts" at bounding box center [367, 183] width 24 height 14
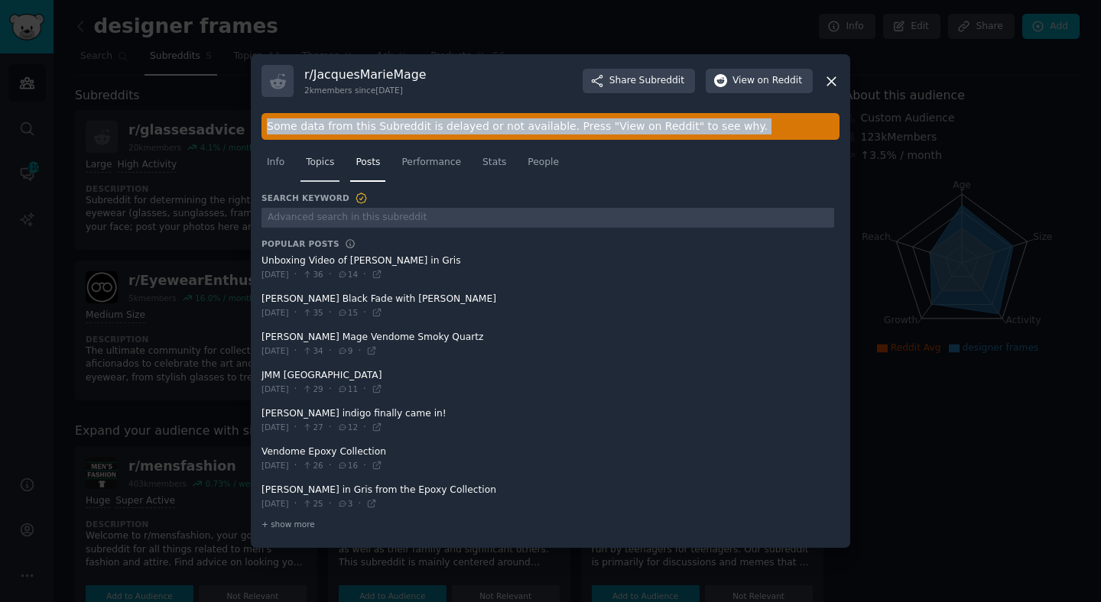
click at [326, 168] on span "Topics" at bounding box center [320, 163] width 28 height 14
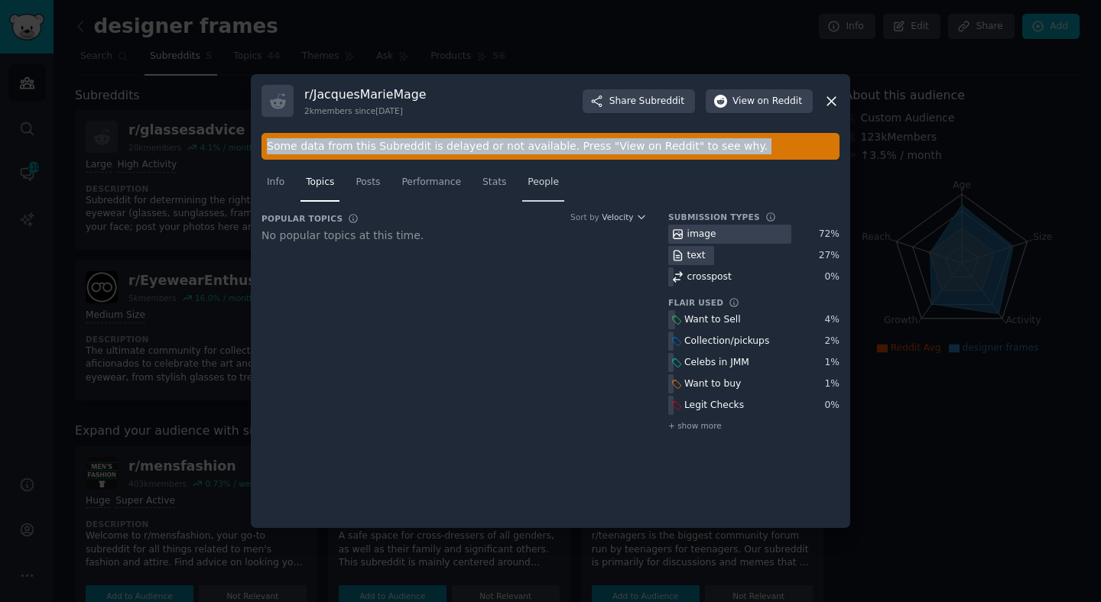
click at [557, 183] on link "People" at bounding box center [543, 185] width 42 height 31
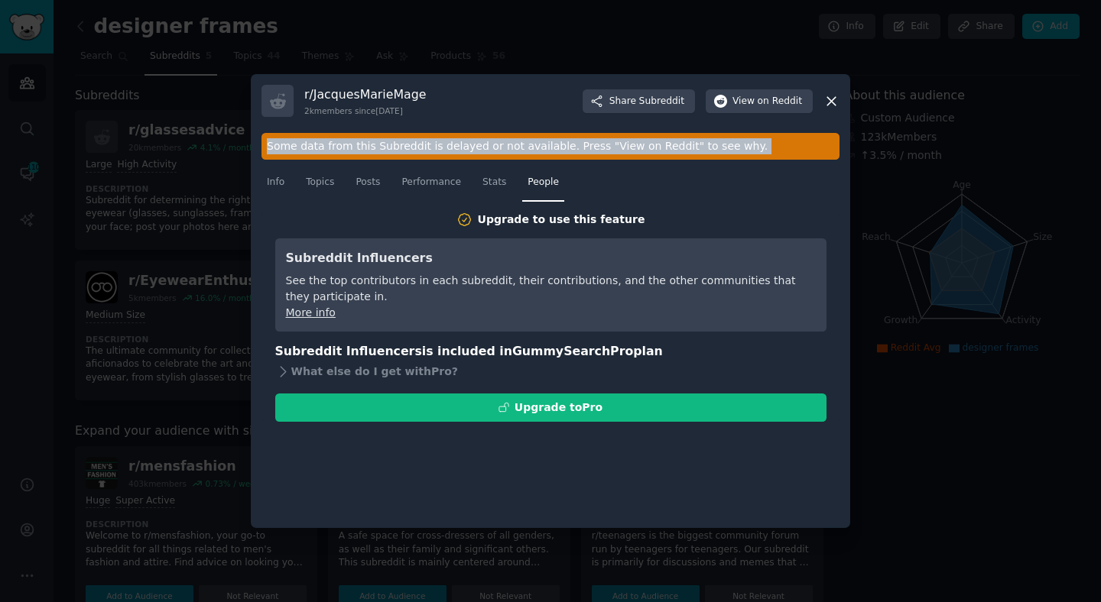
click at [831, 106] on icon at bounding box center [831, 101] width 16 height 16
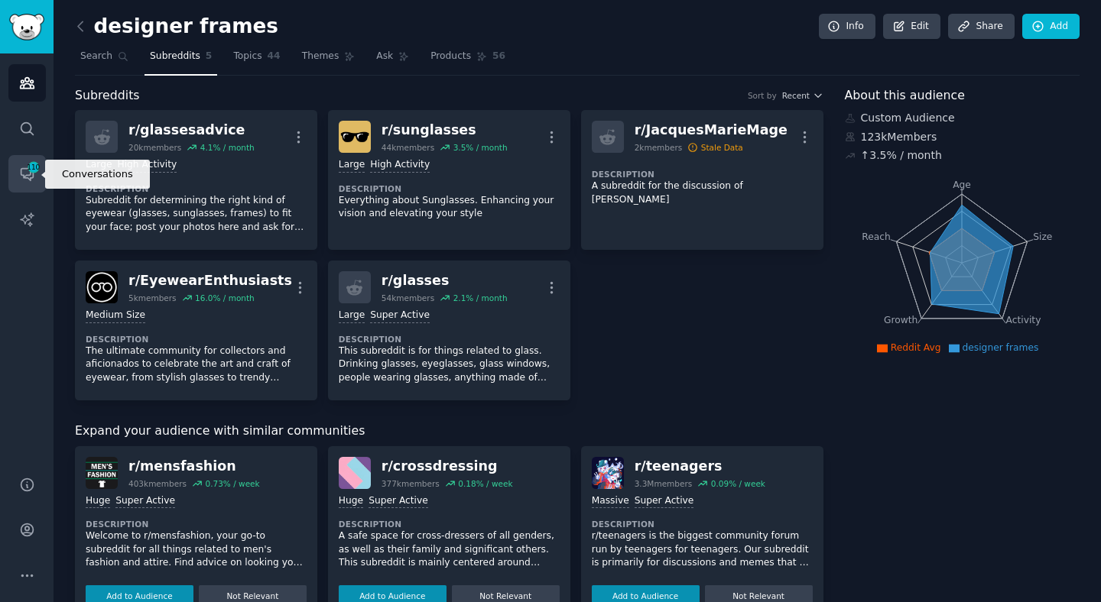
click at [24, 184] on link "Conversations 110" at bounding box center [26, 173] width 37 height 37
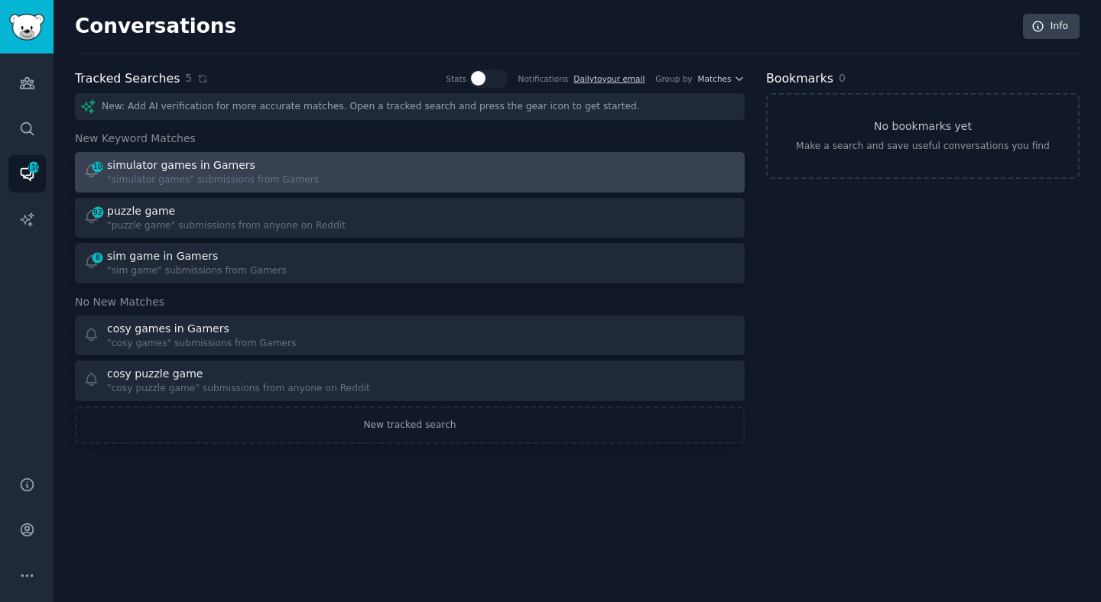
click at [317, 187] on div "10 simulator games in Gamers "simulator games" submissions from Gamers" at bounding box center [241, 172] width 316 height 30
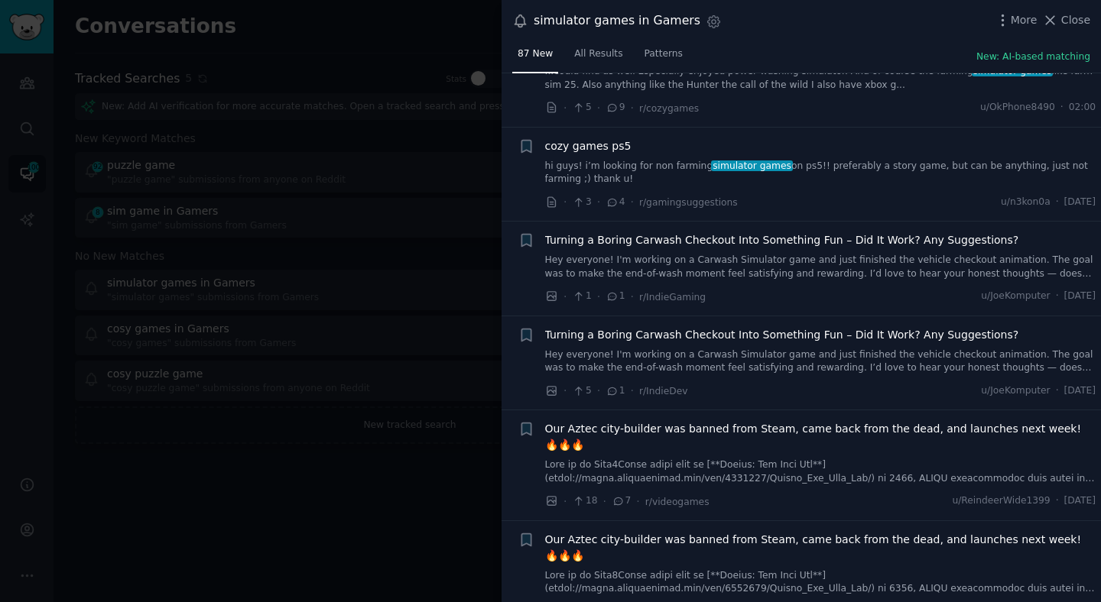
scroll to position [81, 0]
click at [290, 432] on div at bounding box center [550, 301] width 1101 height 602
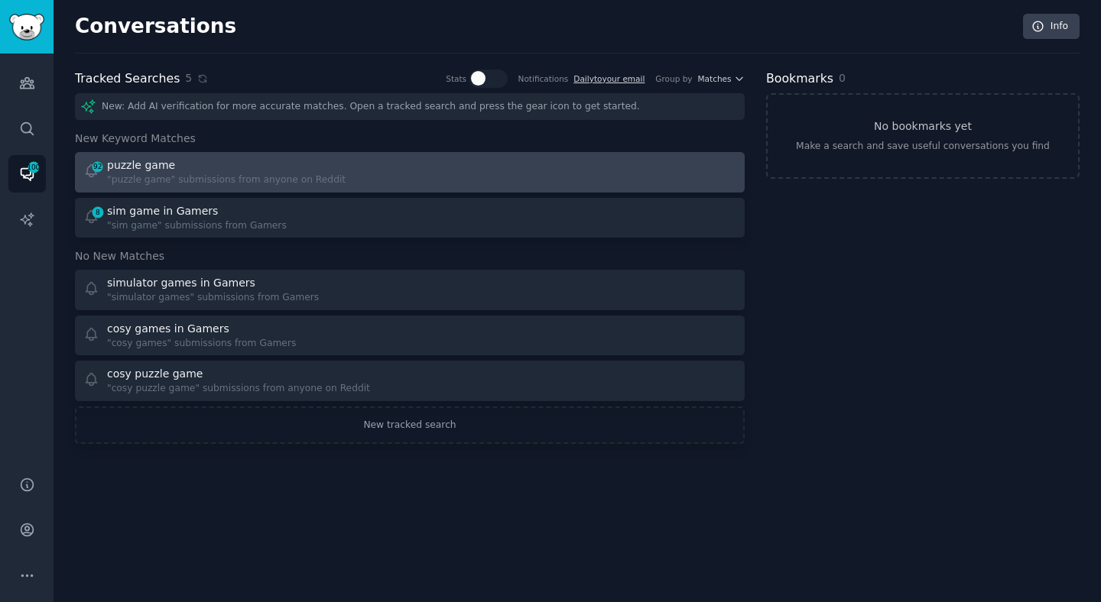
click at [331, 170] on div "92 puzzle game "puzzle game" submissions from anyone on Reddit" at bounding box center [241, 172] width 316 height 30
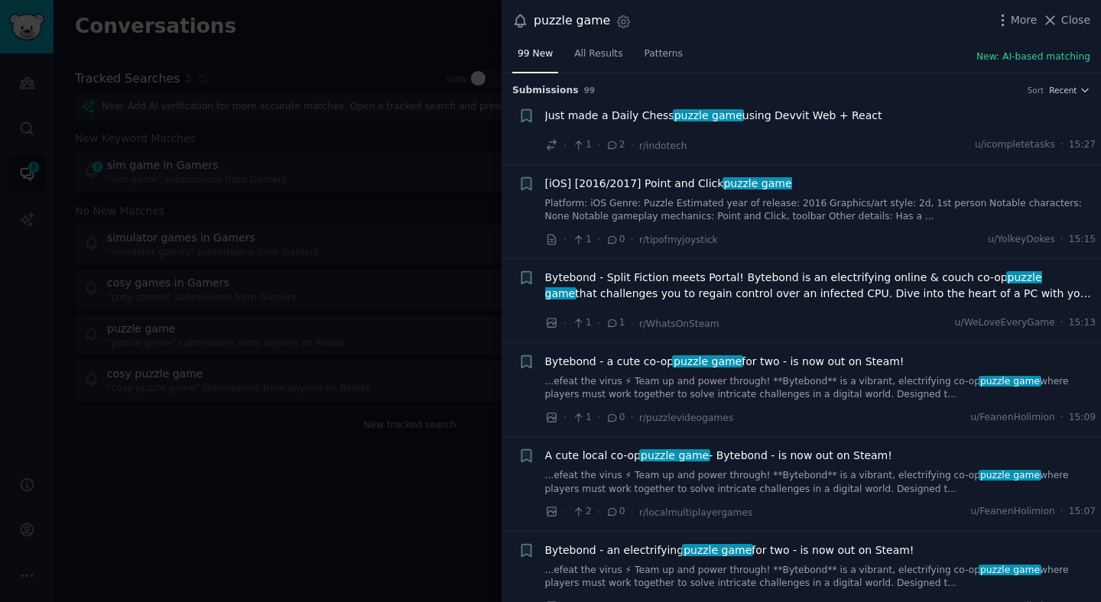
click at [360, 391] on div at bounding box center [550, 301] width 1101 height 602
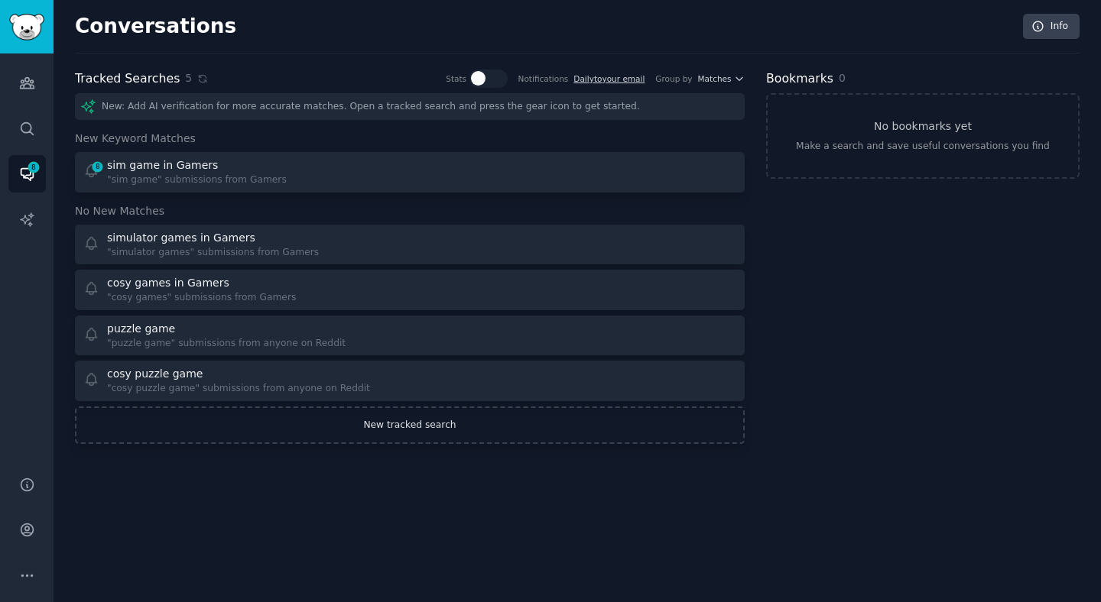
click at [427, 427] on link "New tracked search" at bounding box center [410, 426] width 670 height 38
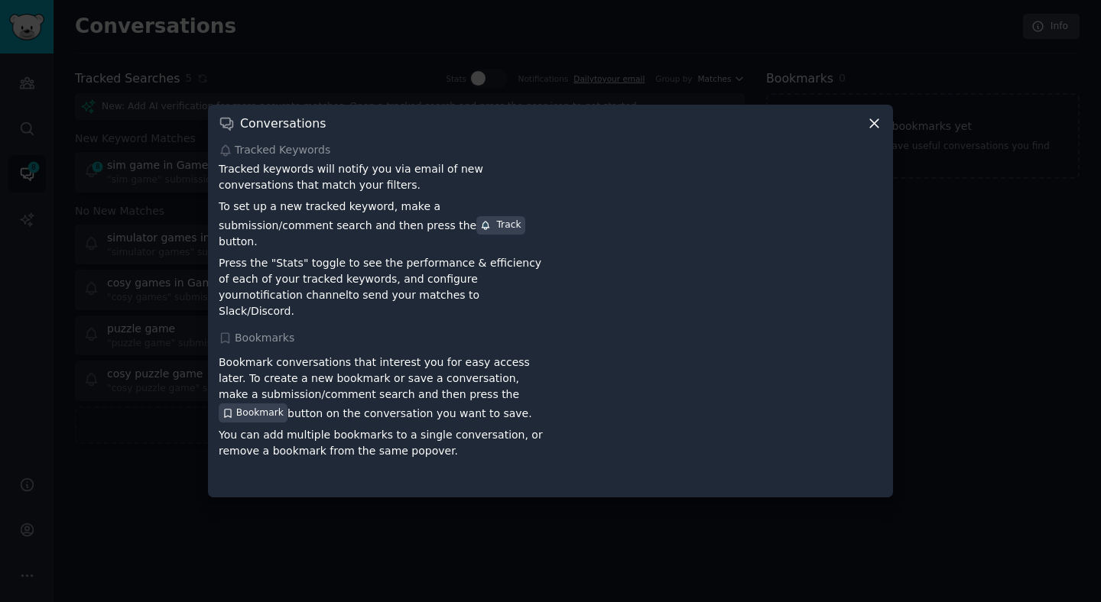
click at [432, 176] on p "Tracked keywords will notify you via email of new conversations that match your…" at bounding box center [382, 177] width 326 height 32
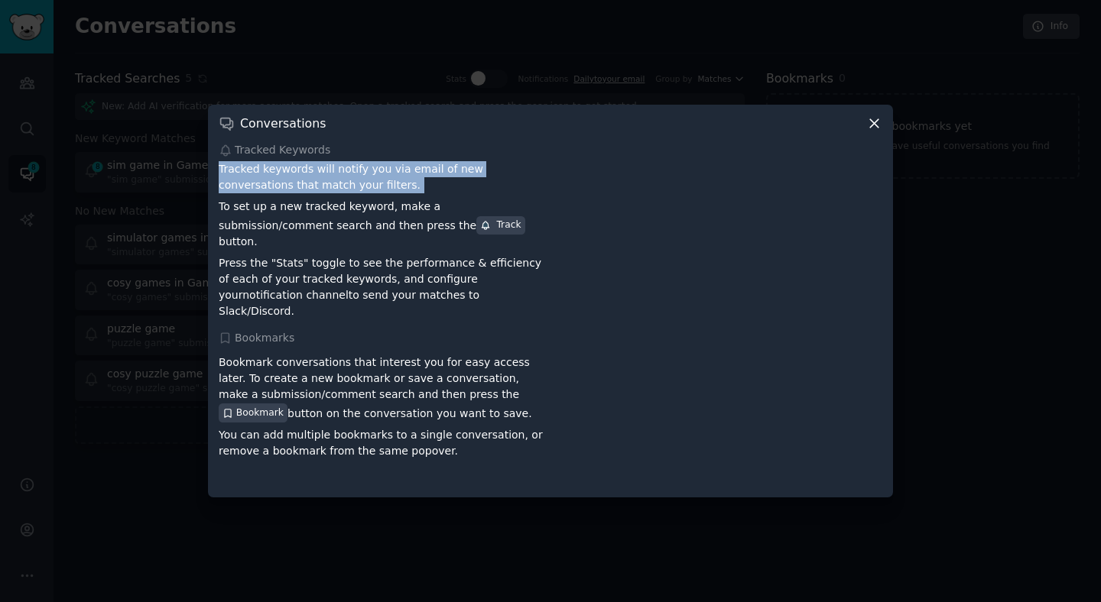
click at [432, 176] on p "Tracked keywords will notify you via email of new conversations that match your…" at bounding box center [382, 177] width 326 height 32
click at [256, 365] on p "Bookmark conversations that interest you for easy access later. To create a new…" at bounding box center [382, 388] width 326 height 67
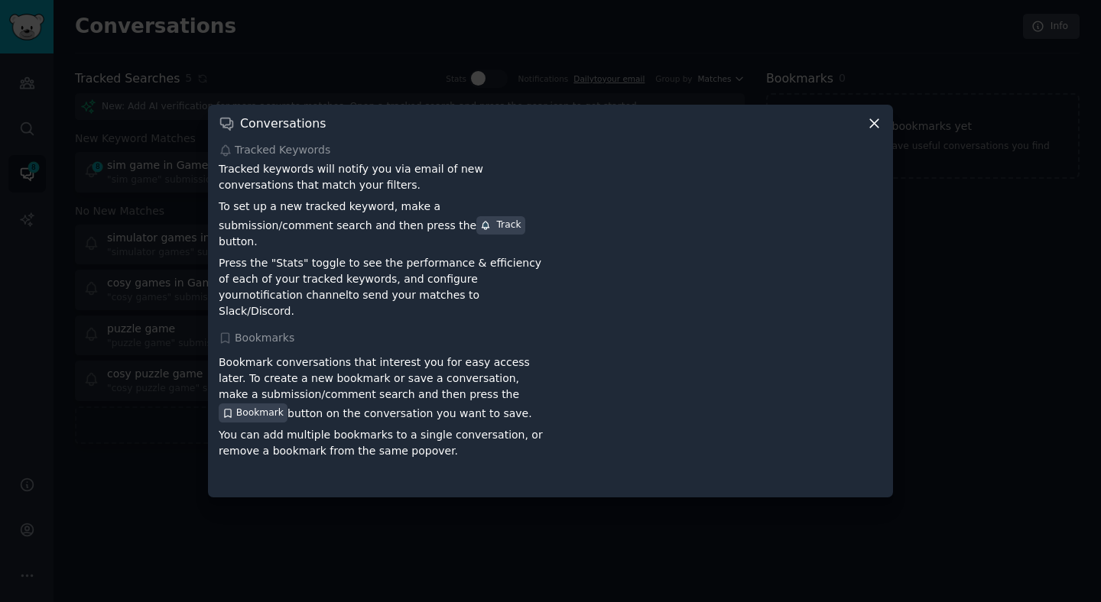
click at [874, 127] on icon at bounding box center [874, 123] width 16 height 16
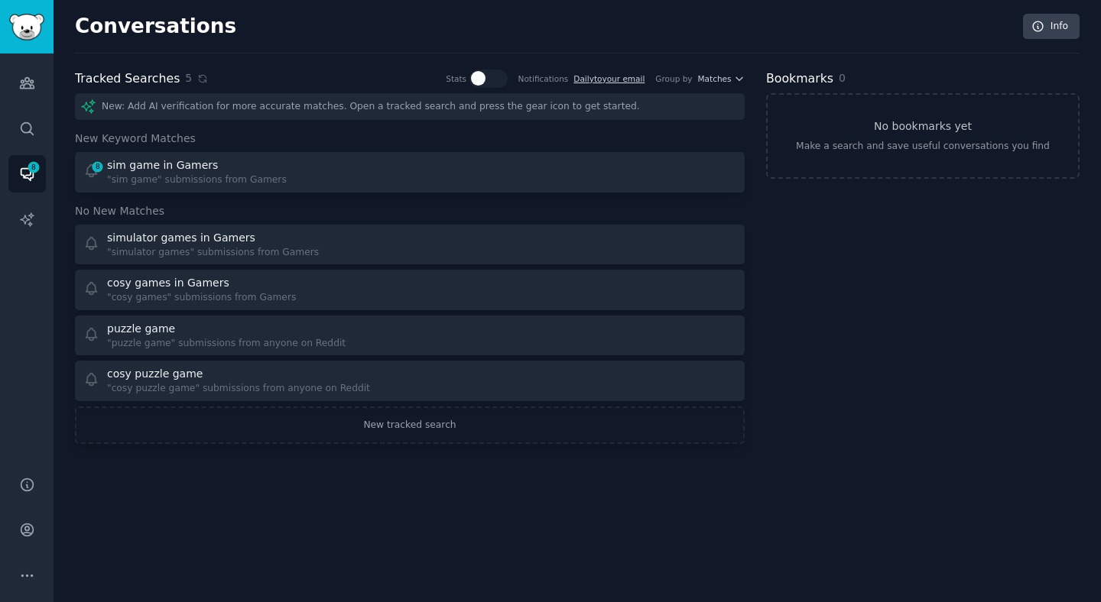
click at [874, 127] on link "No bookmarks yet Make a search and save useful conversations you find" at bounding box center [922, 136] width 313 height 86
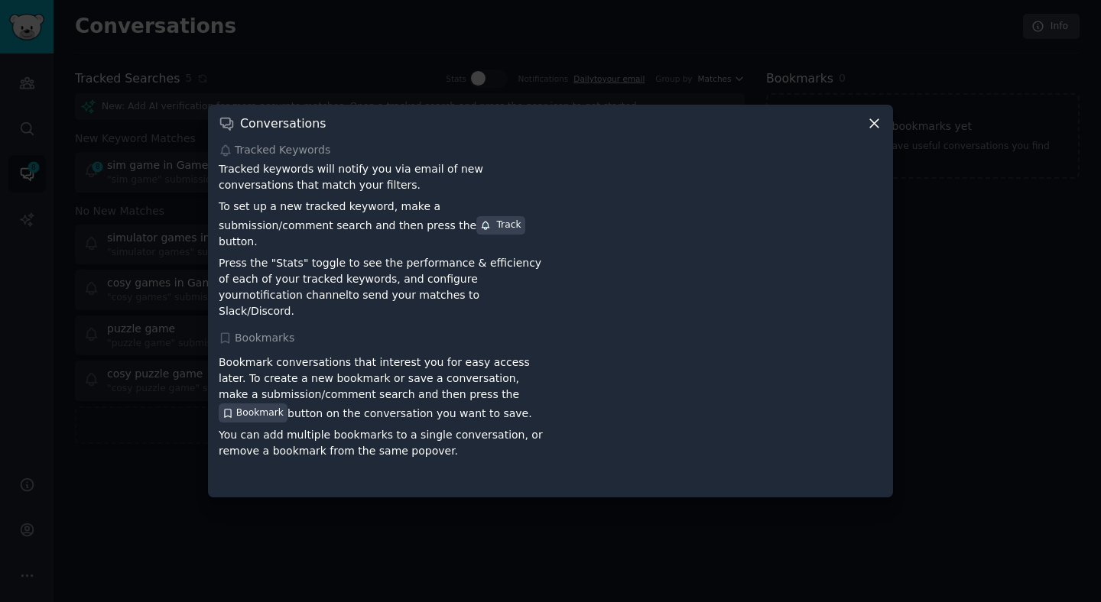
click at [874, 127] on icon at bounding box center [874, 123] width 16 height 16
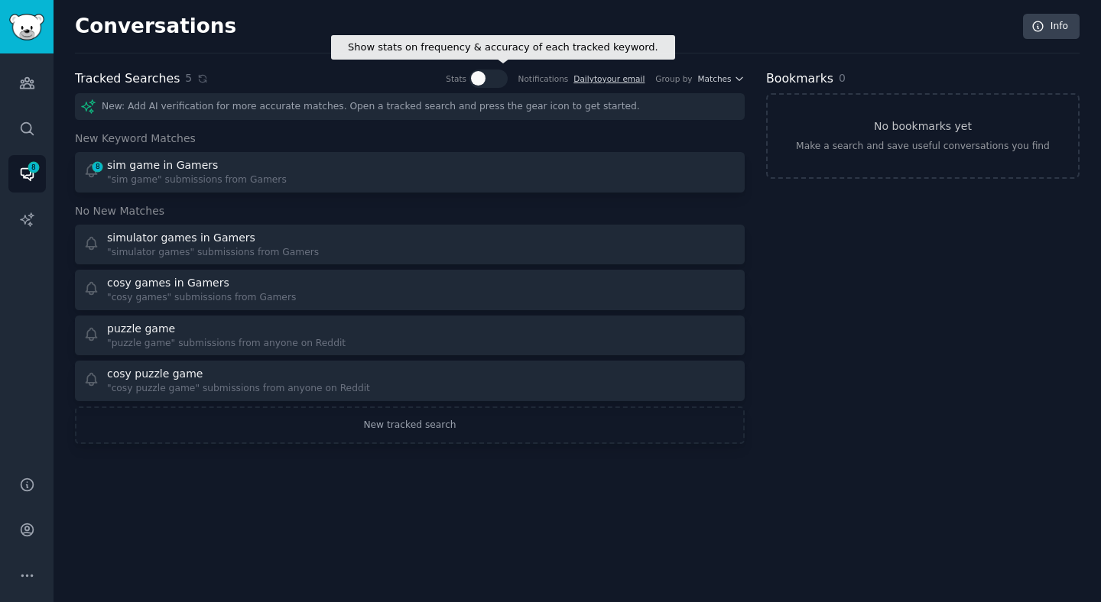
click at [496, 76] on div at bounding box center [495, 78] width 8 height 15
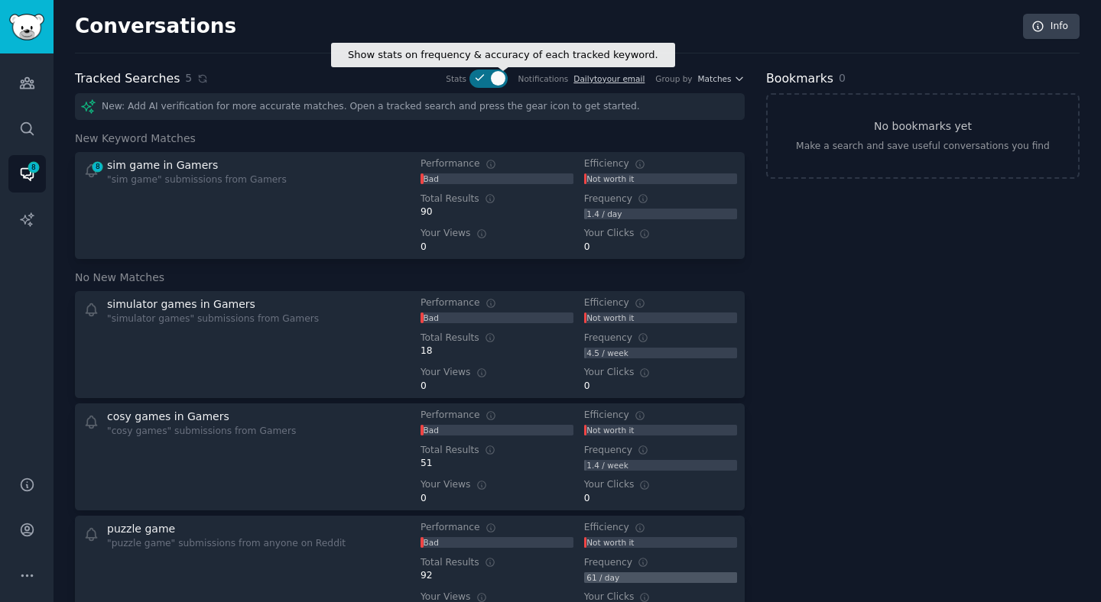
click at [496, 76] on div at bounding box center [498, 78] width 15 height 15
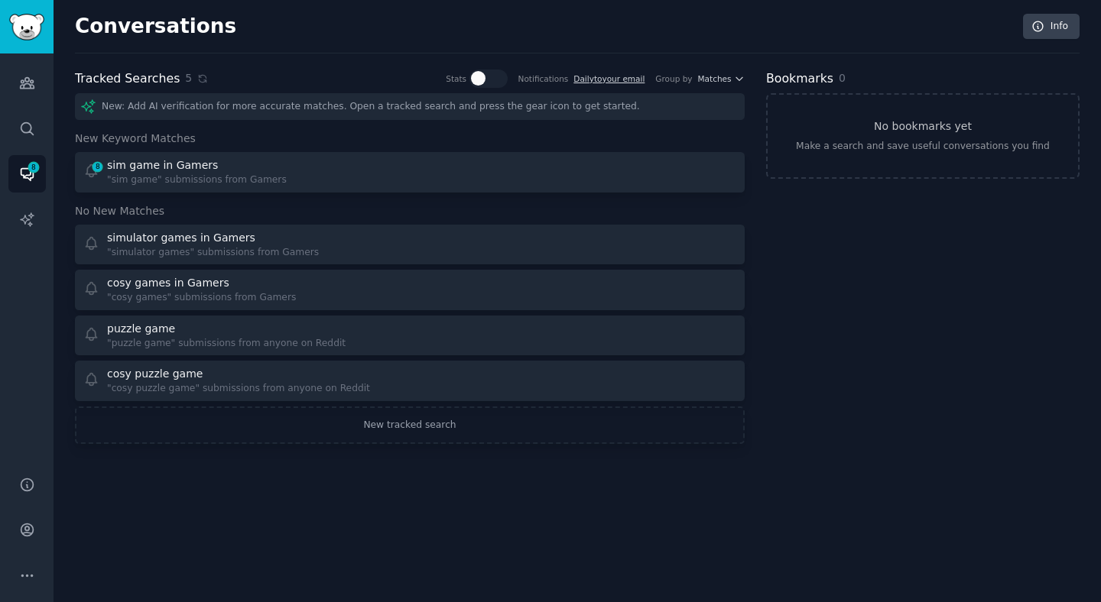
click at [496, 66] on div "Conversations Info Tracked Searches 5 Show stats on frequency & accuracy of eac…" at bounding box center [577, 237] width 1004 height 433
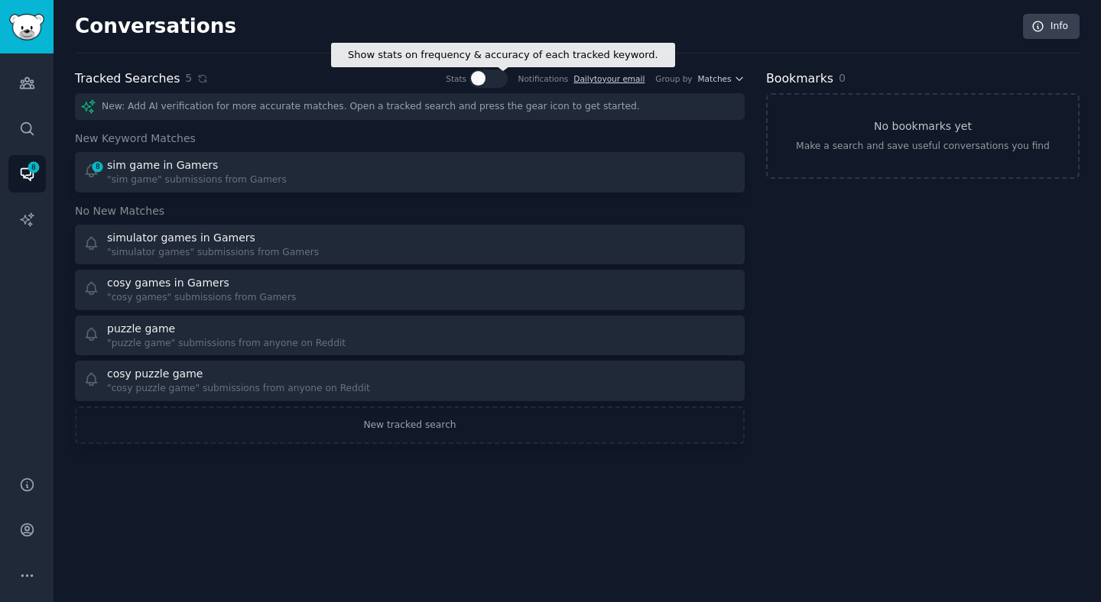
click at [496, 71] on div at bounding box center [495, 78] width 8 height 15
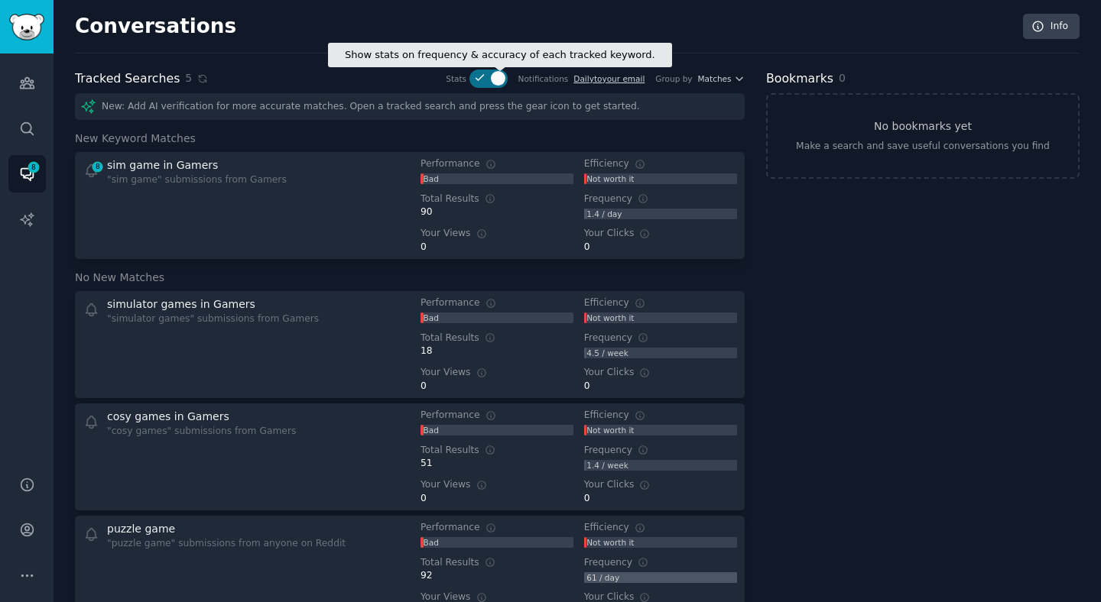
click at [488, 77] on div at bounding box center [488, 79] width 38 height 18
checkbox input "false"
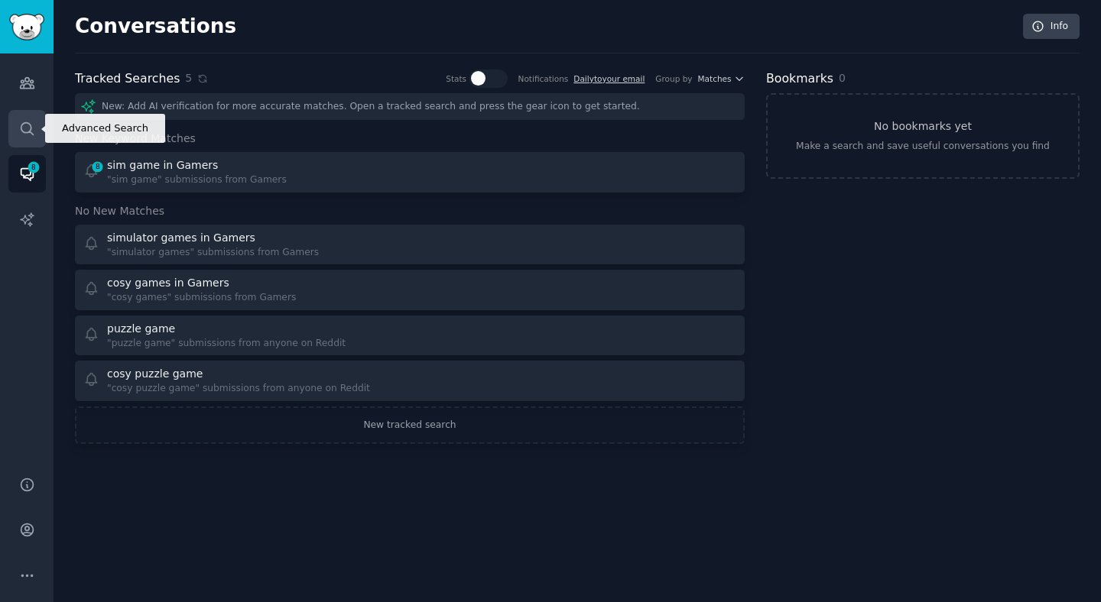
click at [33, 138] on link "Search" at bounding box center [26, 128] width 37 height 37
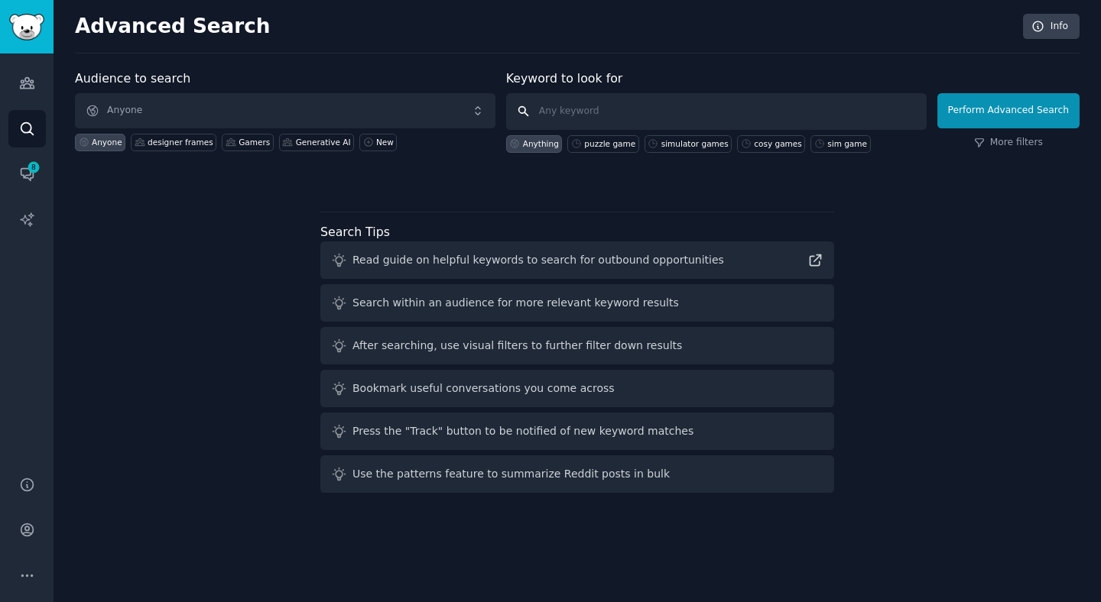
click at [562, 123] on input "text" at bounding box center [716, 111] width 420 height 37
click at [586, 124] on input "jmm" at bounding box center [716, 111] width 420 height 37
type input "jmm"
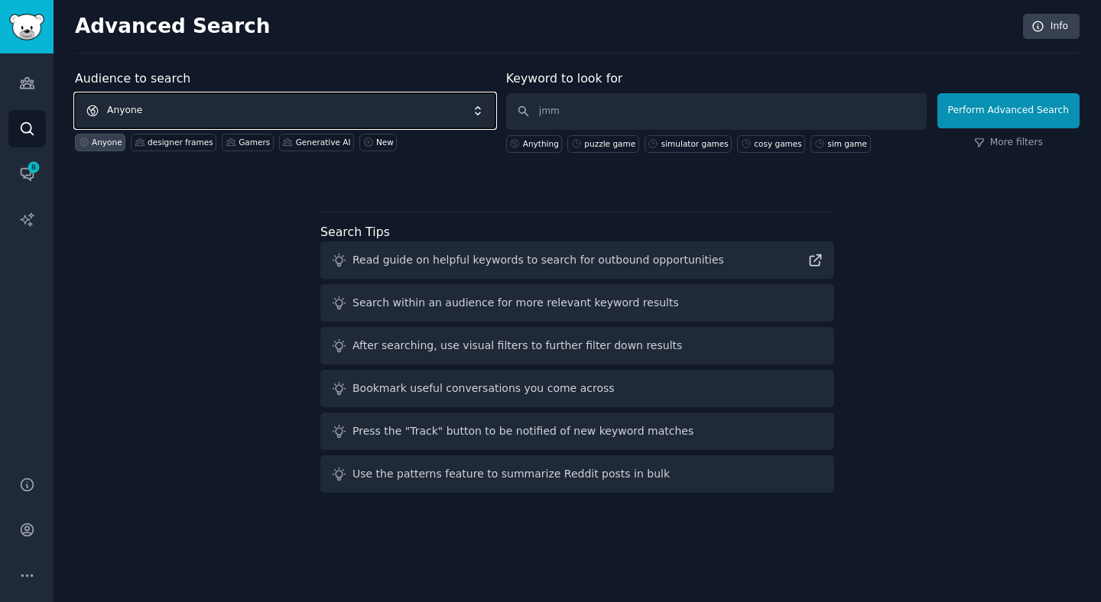
click at [416, 105] on span "Anyone" at bounding box center [285, 110] width 420 height 35
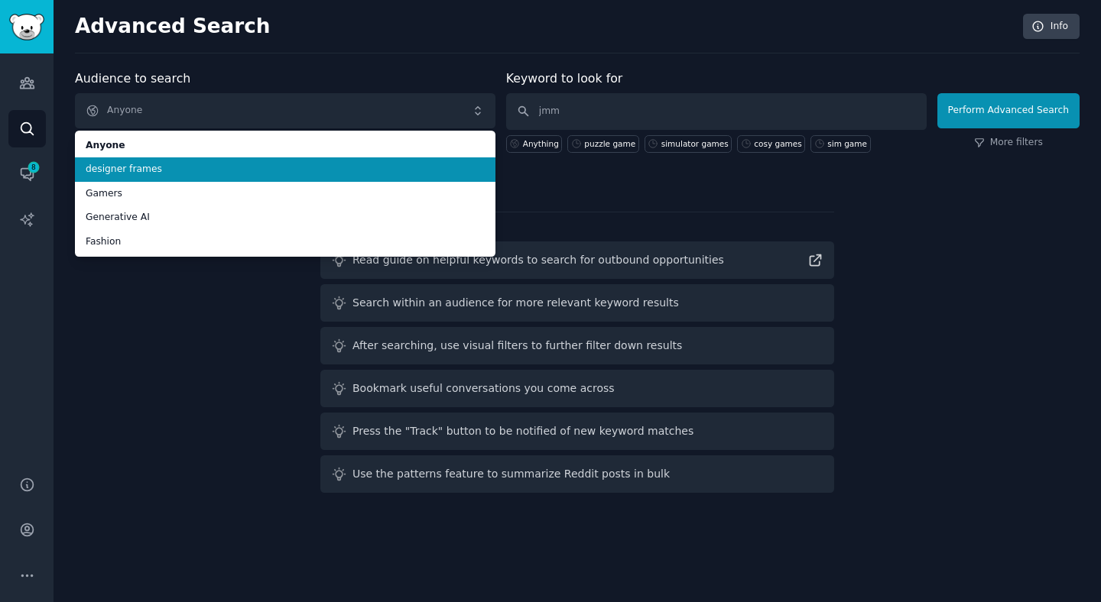
click at [375, 165] on span "designer frames" at bounding box center [285, 170] width 399 height 14
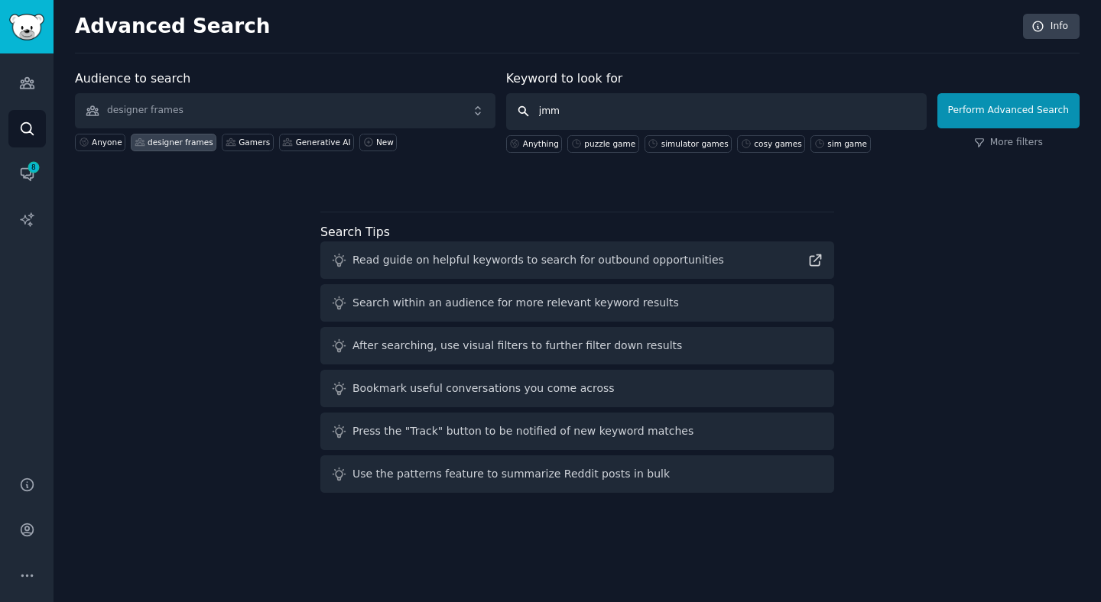
click at [585, 114] on input "jmm" at bounding box center [716, 111] width 420 height 37
type input "jmm"
click button "Perform Advanced Search" at bounding box center [1008, 110] width 142 height 35
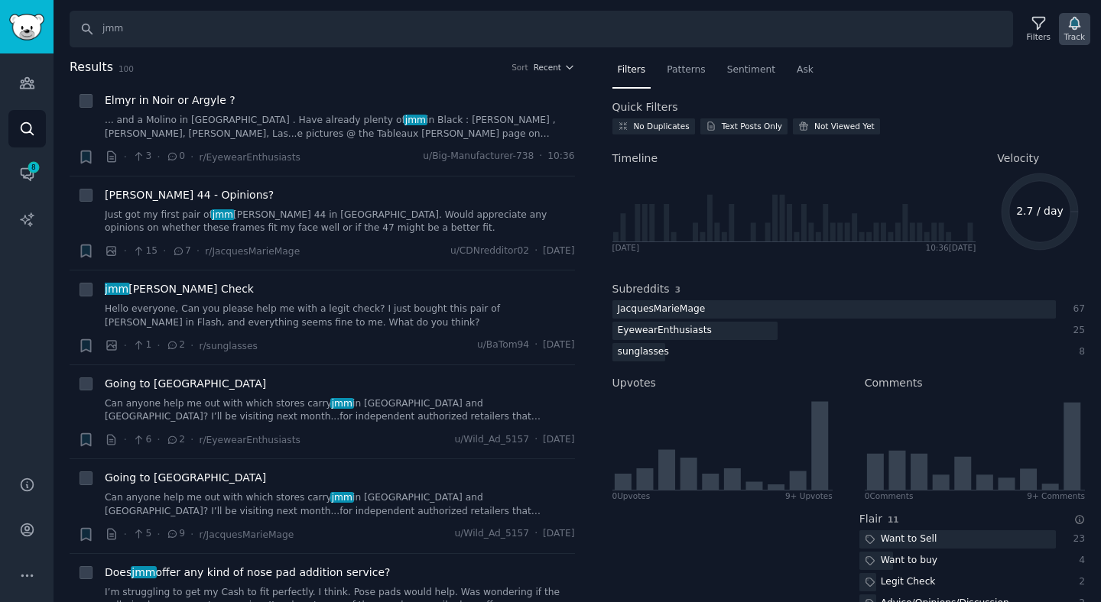
click at [1069, 31] on div "Track" at bounding box center [1074, 36] width 21 height 11
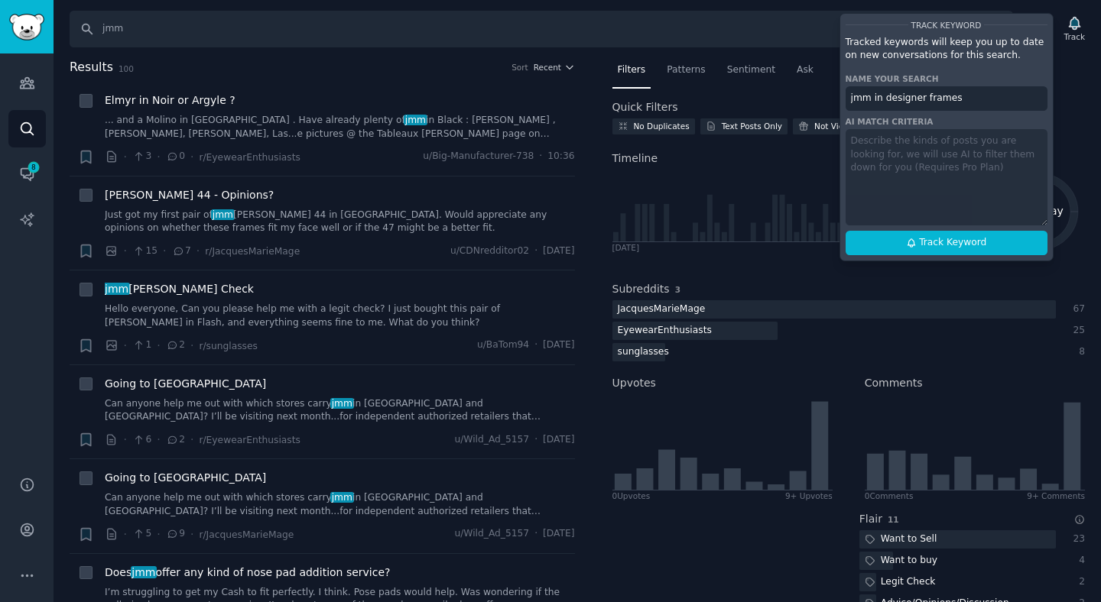
click at [939, 102] on input "jmm in designer frames" at bounding box center [946, 98] width 202 height 24
type input "H"
click at [915, 183] on div "Track Keyword Tracked keywords will keep you up to date on new conversations fo…" at bounding box center [946, 137] width 214 height 248
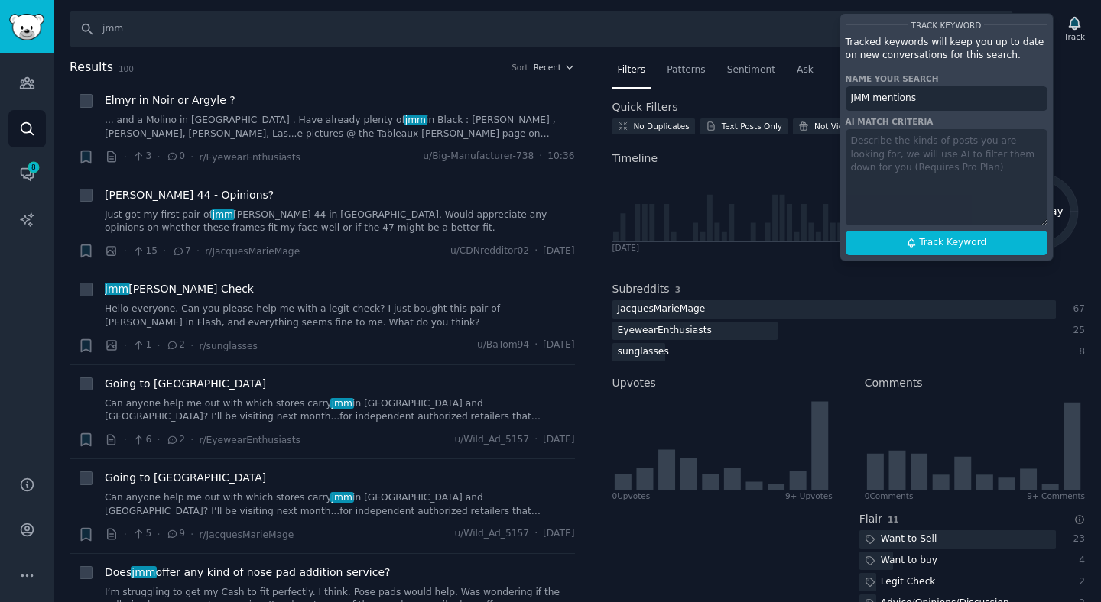
click at [883, 144] on div "Track Keyword Tracked keywords will keep you up to date on new conversations fo…" at bounding box center [946, 137] width 214 height 248
click at [938, 169] on div "Track Keyword Tracked keywords will keep you up to date on new conversations fo…" at bounding box center [946, 137] width 214 height 248
click at [918, 147] on div "Track Keyword Tracked keywords will keep you up to date on new conversations fo…" at bounding box center [946, 137] width 214 height 248
click at [858, 141] on div "Track Keyword Tracked keywords will keep you up to date on new conversations fo…" at bounding box center [946, 137] width 214 height 248
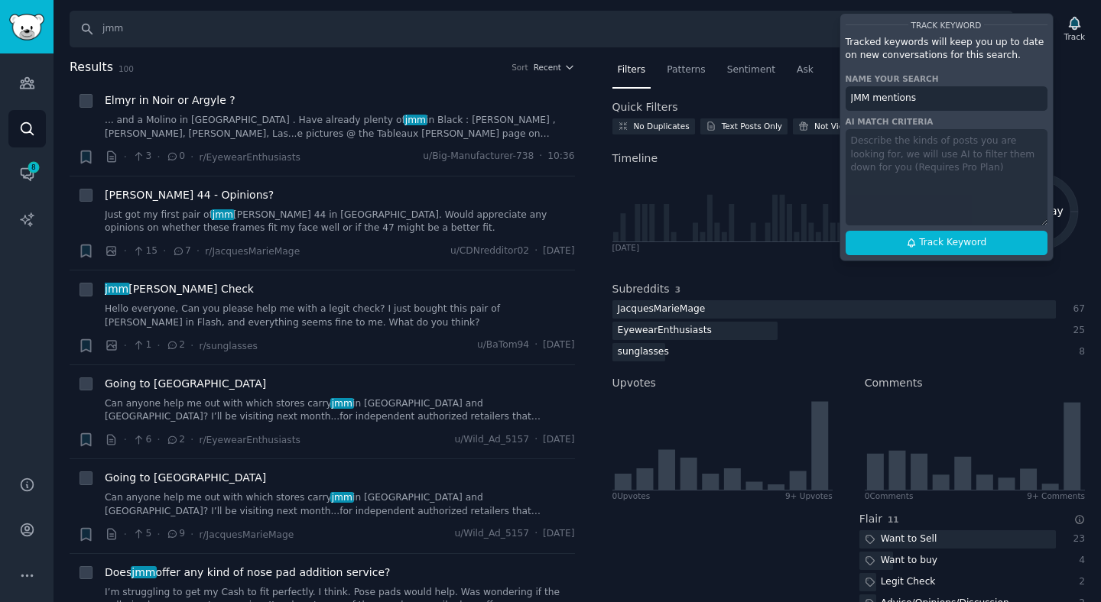
click at [858, 141] on div "Track Keyword Tracked keywords will keep you up to date on new conversations fo…" at bounding box center [946, 137] width 214 height 248
click at [867, 153] on div "Track Keyword Tracked keywords will keep you up to date on new conversations fo…" at bounding box center [946, 137] width 214 height 248
click at [912, 141] on div "Track Keyword Tracked keywords will keep you up to date on new conversations fo…" at bounding box center [946, 137] width 214 height 248
click at [930, 108] on input "JMM mentions" at bounding box center [946, 98] width 202 height 24
click at [912, 241] on icon at bounding box center [911, 243] width 11 height 11
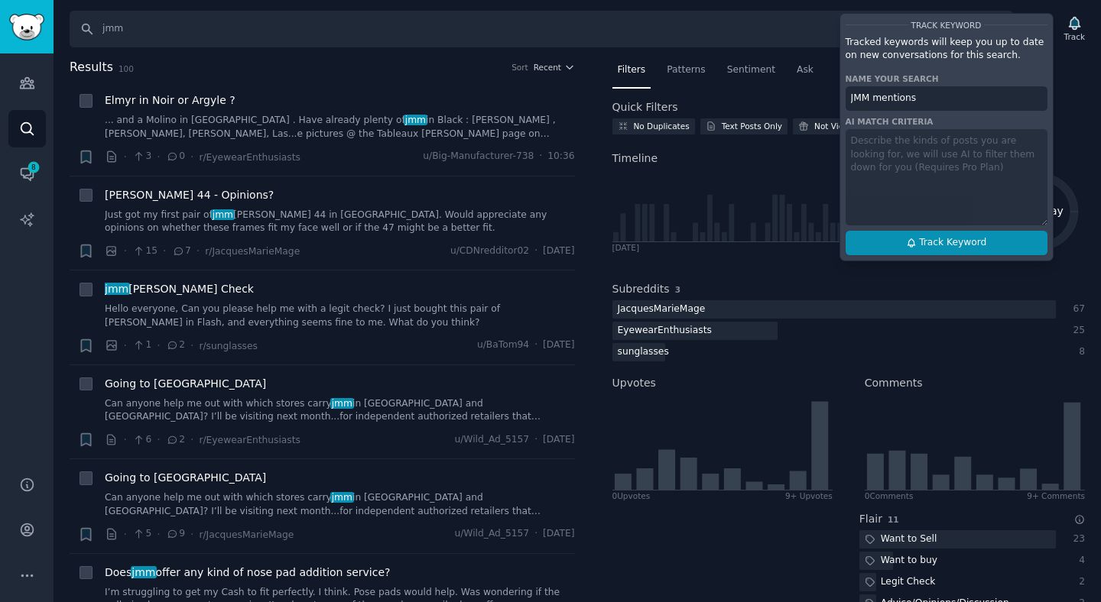
type input "JMM mentions"
click at [912, 241] on icon at bounding box center [911, 243] width 11 height 11
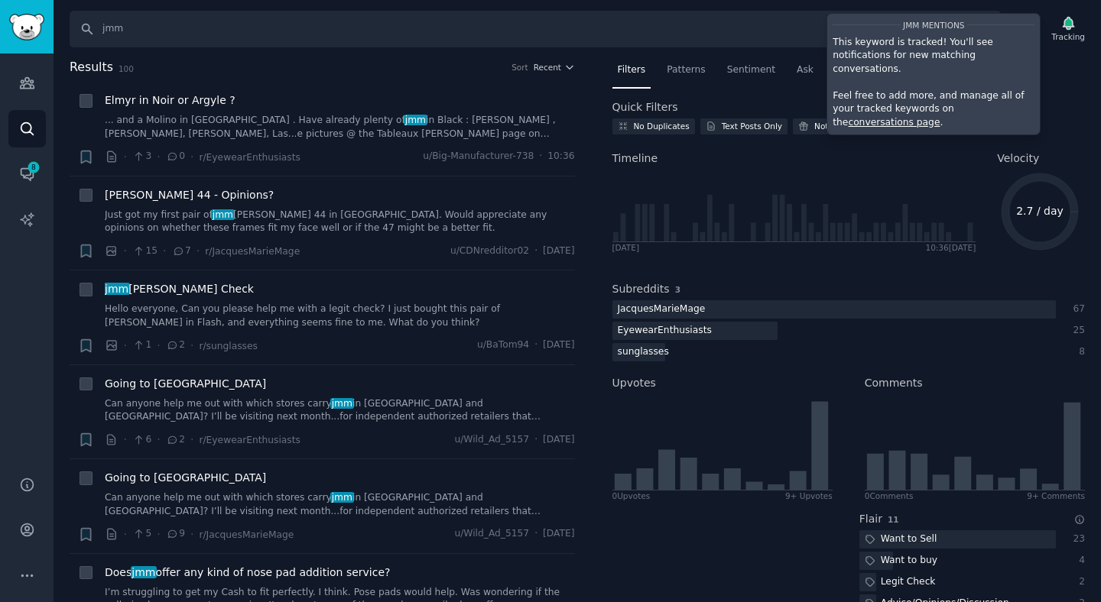
click at [939, 117] on link "conversations page" at bounding box center [894, 122] width 92 height 11
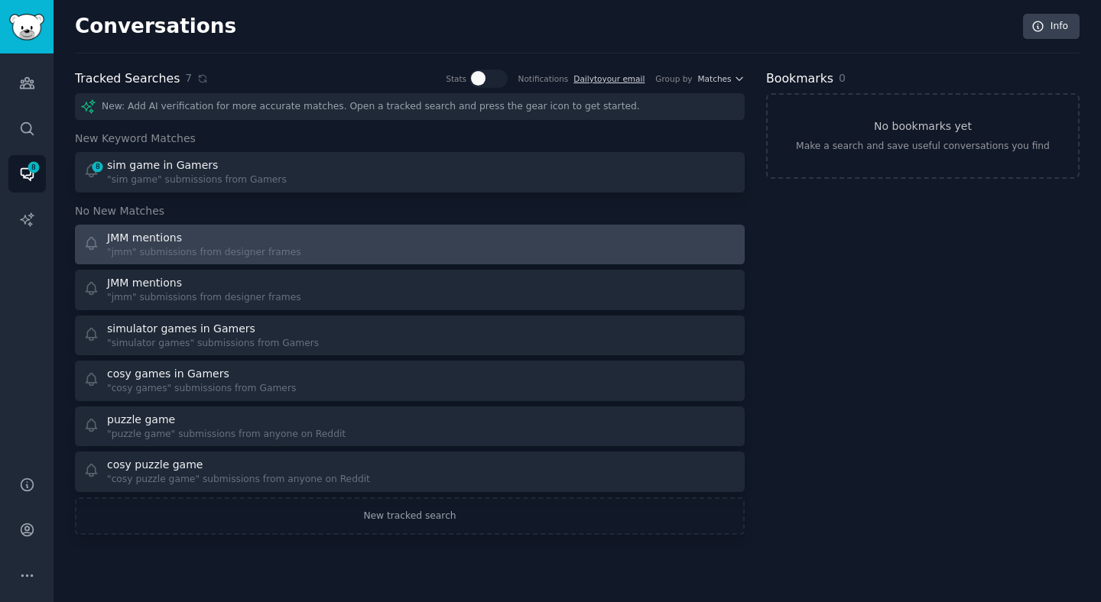
click at [357, 235] on div "JMM mentions "jmm" submissions from designer frames" at bounding box center [241, 245] width 316 height 30
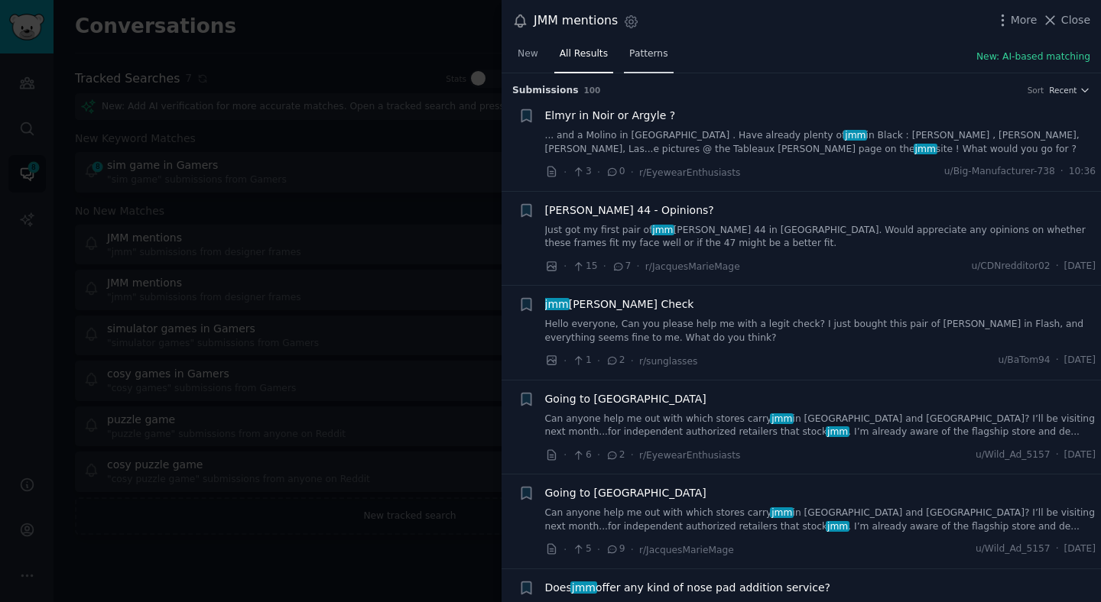
click at [657, 50] on span "Patterns" at bounding box center [648, 54] width 38 height 14
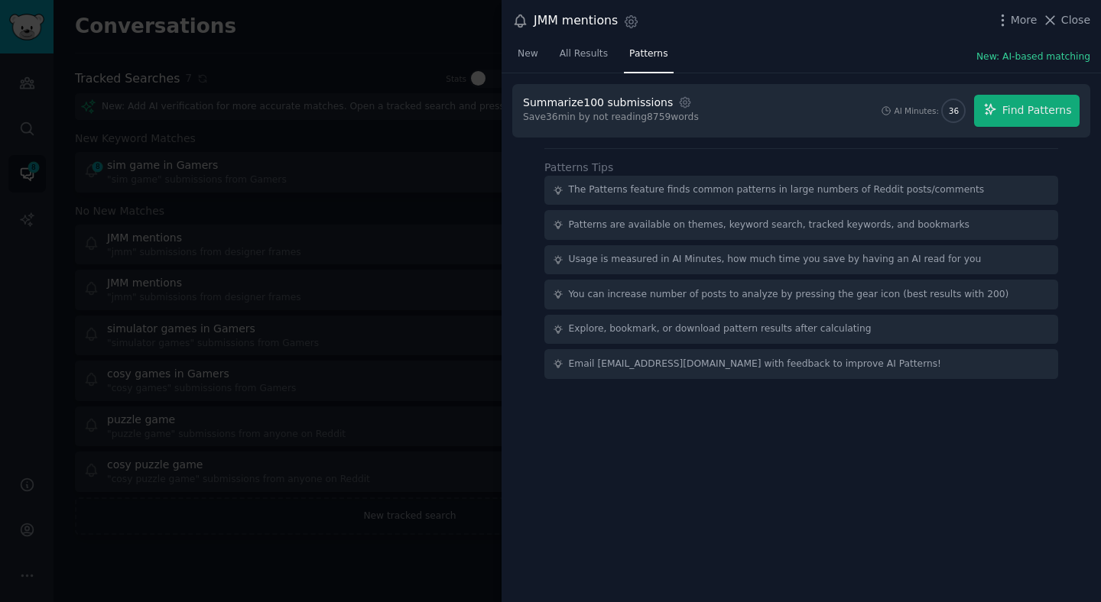
click at [1001, 456] on div "Summarize 100 submissions Settings Save 36 min by not reading 8759 words AI Min…" at bounding box center [800, 338] width 599 height 530
click at [1011, 121] on button "Find Patterns" at bounding box center [1026, 111] width 105 height 32
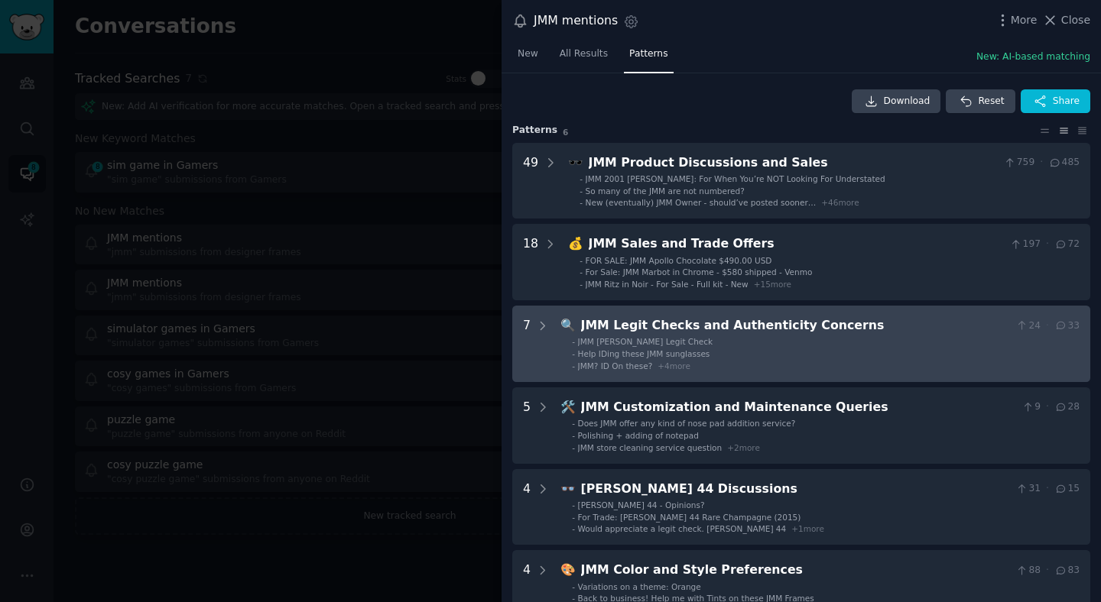
scroll to position [281, 0]
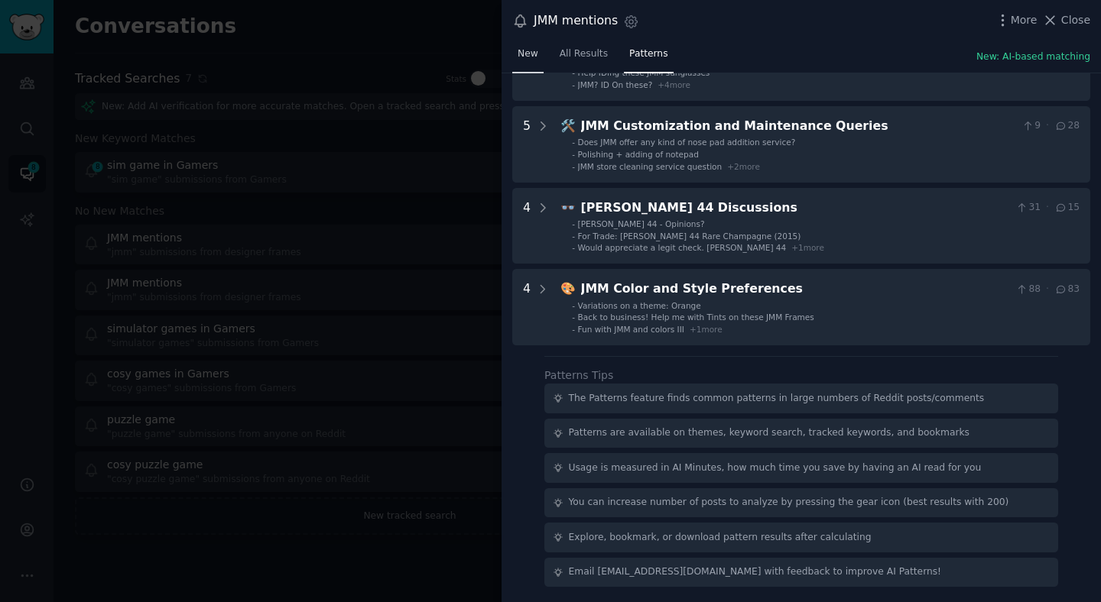
click at [531, 47] on span "New" at bounding box center [527, 54] width 21 height 14
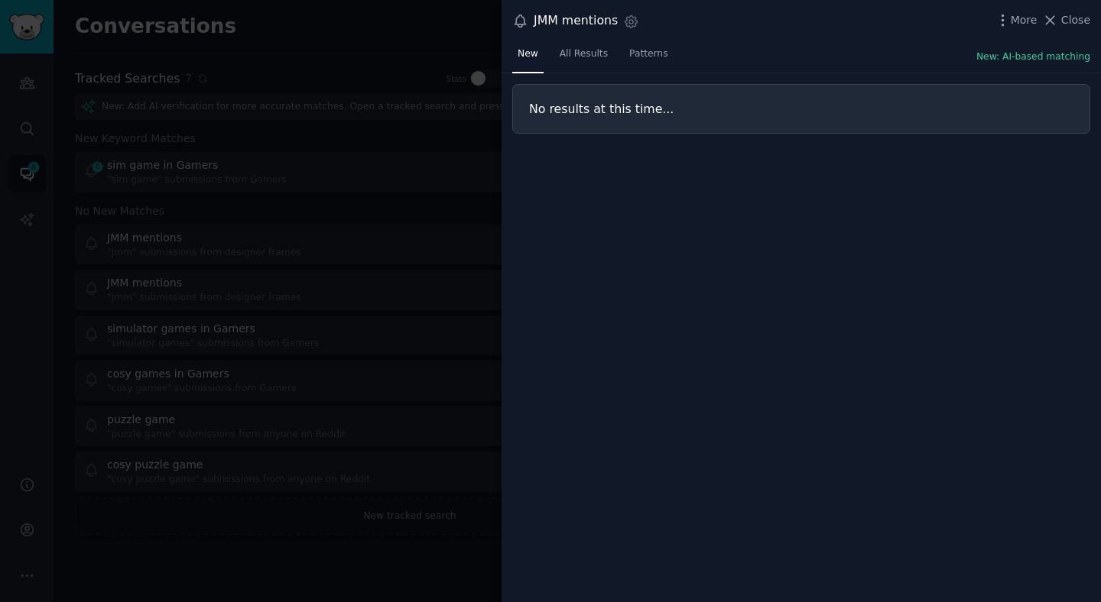
click at [424, 189] on div at bounding box center [550, 301] width 1101 height 602
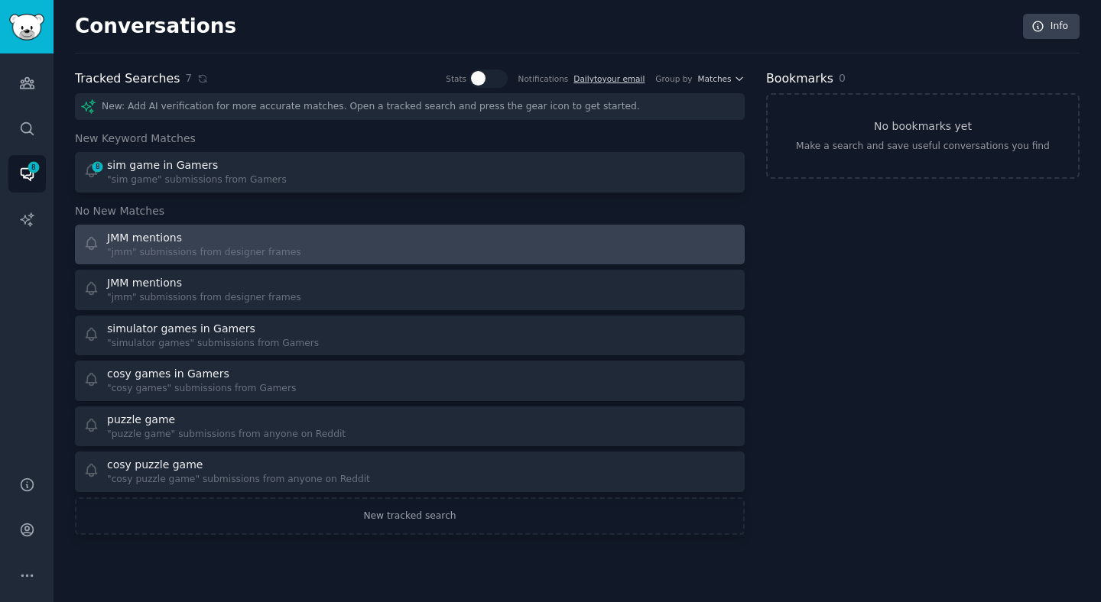
click at [223, 240] on div "JMM mentions" at bounding box center [204, 238] width 194 height 16
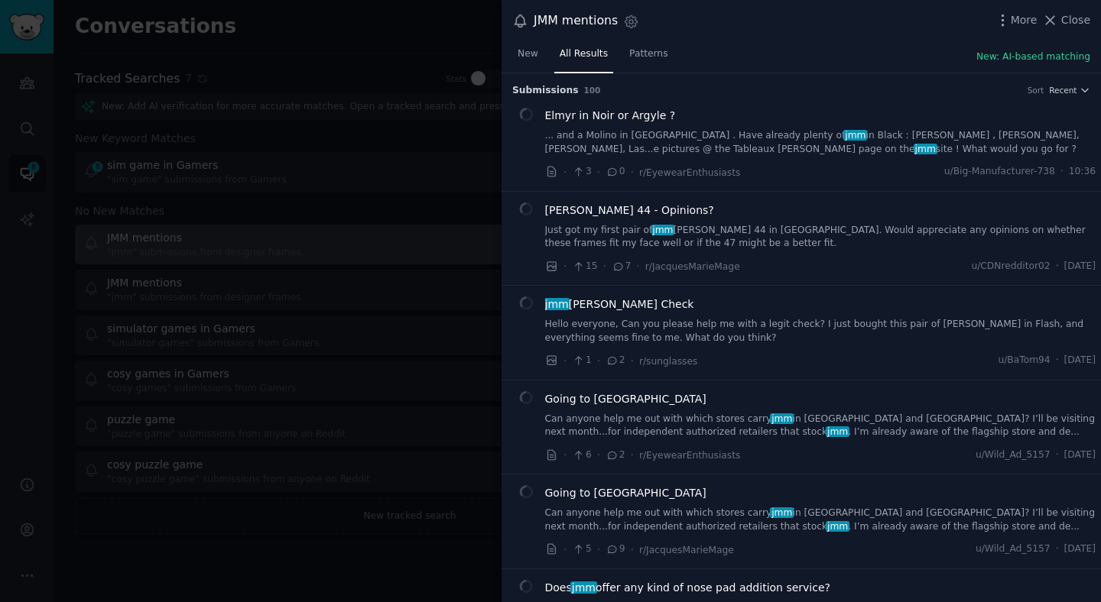
click at [223, 240] on div at bounding box center [550, 301] width 1101 height 602
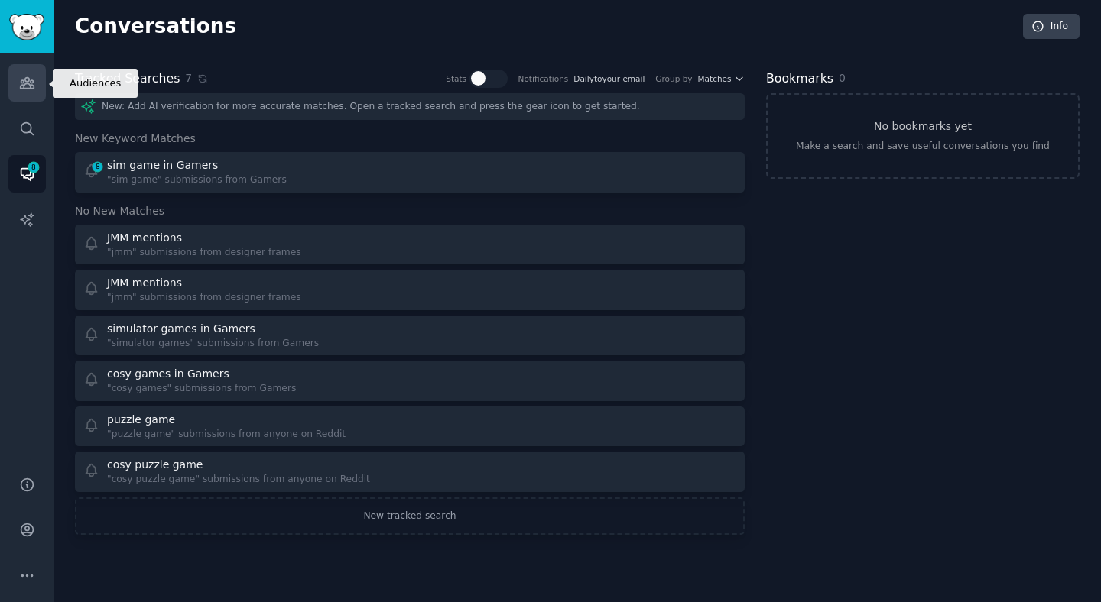
click at [31, 80] on icon "Sidebar" at bounding box center [27, 83] width 14 height 11
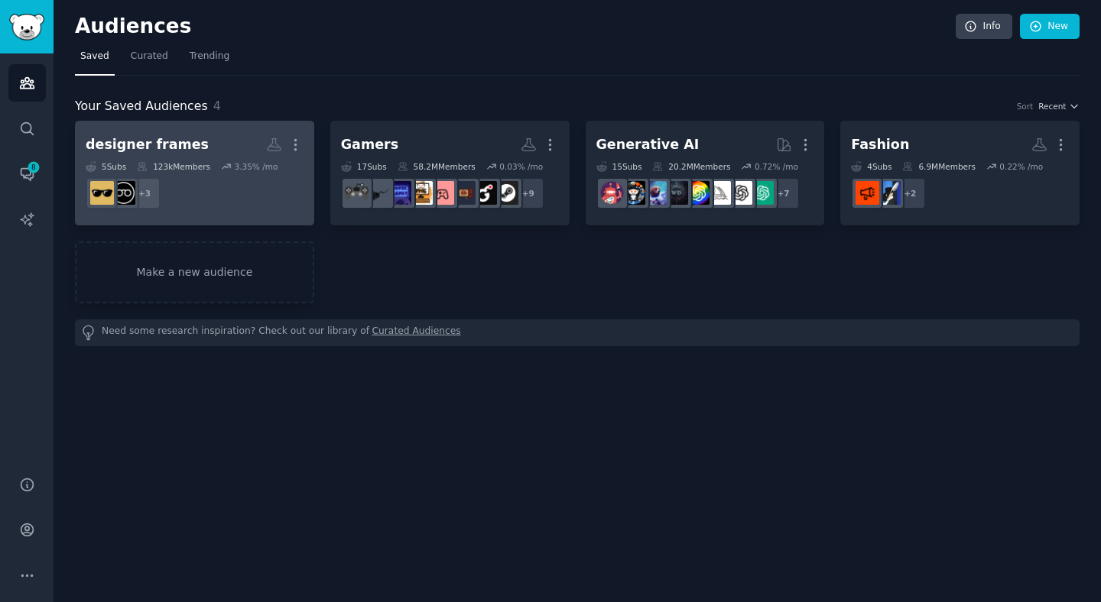
click at [205, 201] on dd "r/JacquesMarieMage, r/glassesadvice, r/glasses + 3" at bounding box center [195, 193] width 218 height 43
